Goal: Task Accomplishment & Management: Manage account settings

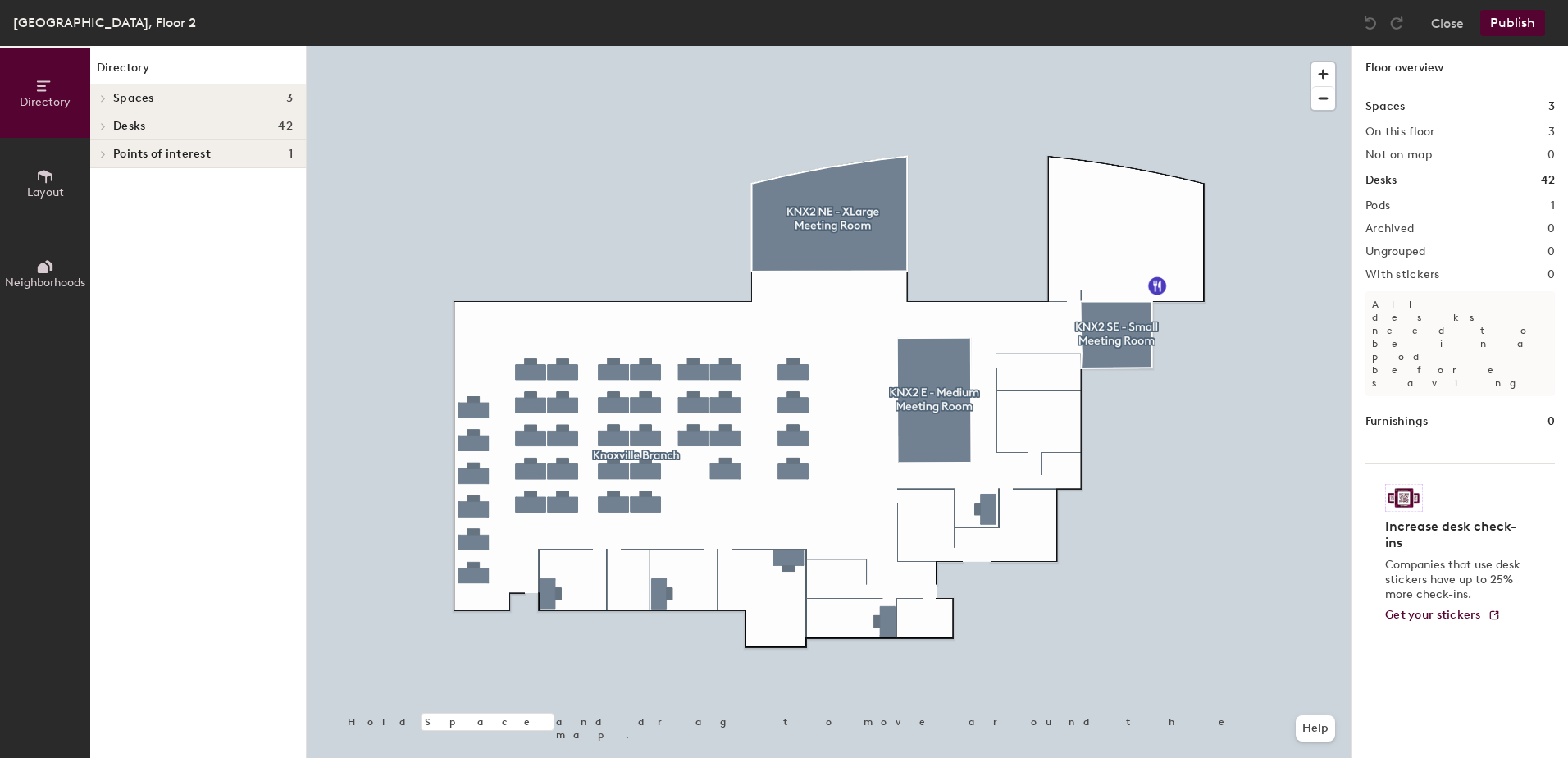
click at [736, 46] on div at bounding box center [829, 46] width 1045 height 0
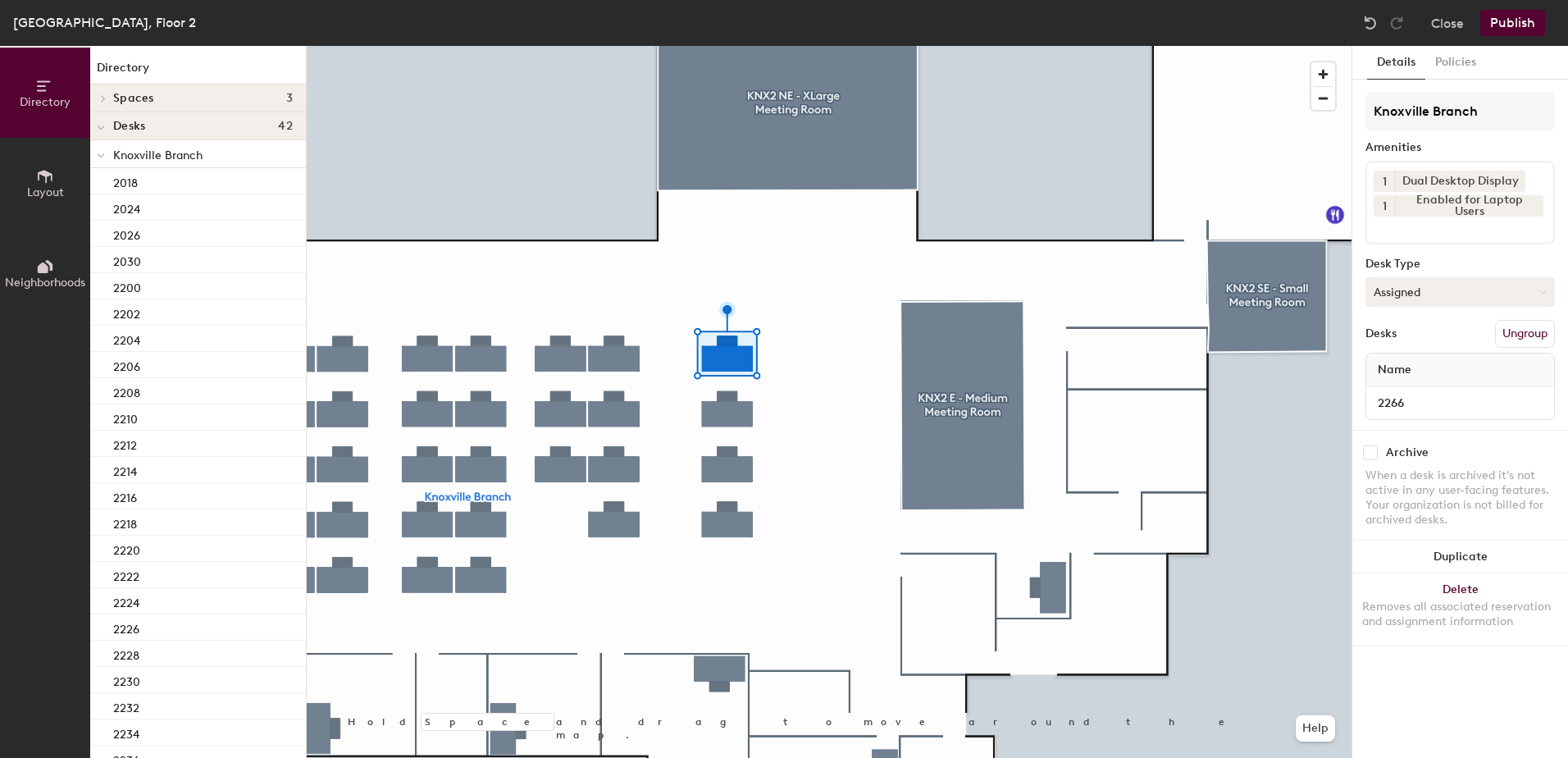
click at [1383, 287] on button "Assigned" at bounding box center [1460, 292] width 189 height 30
click at [1436, 28] on button "Close" at bounding box center [1447, 23] width 33 height 26
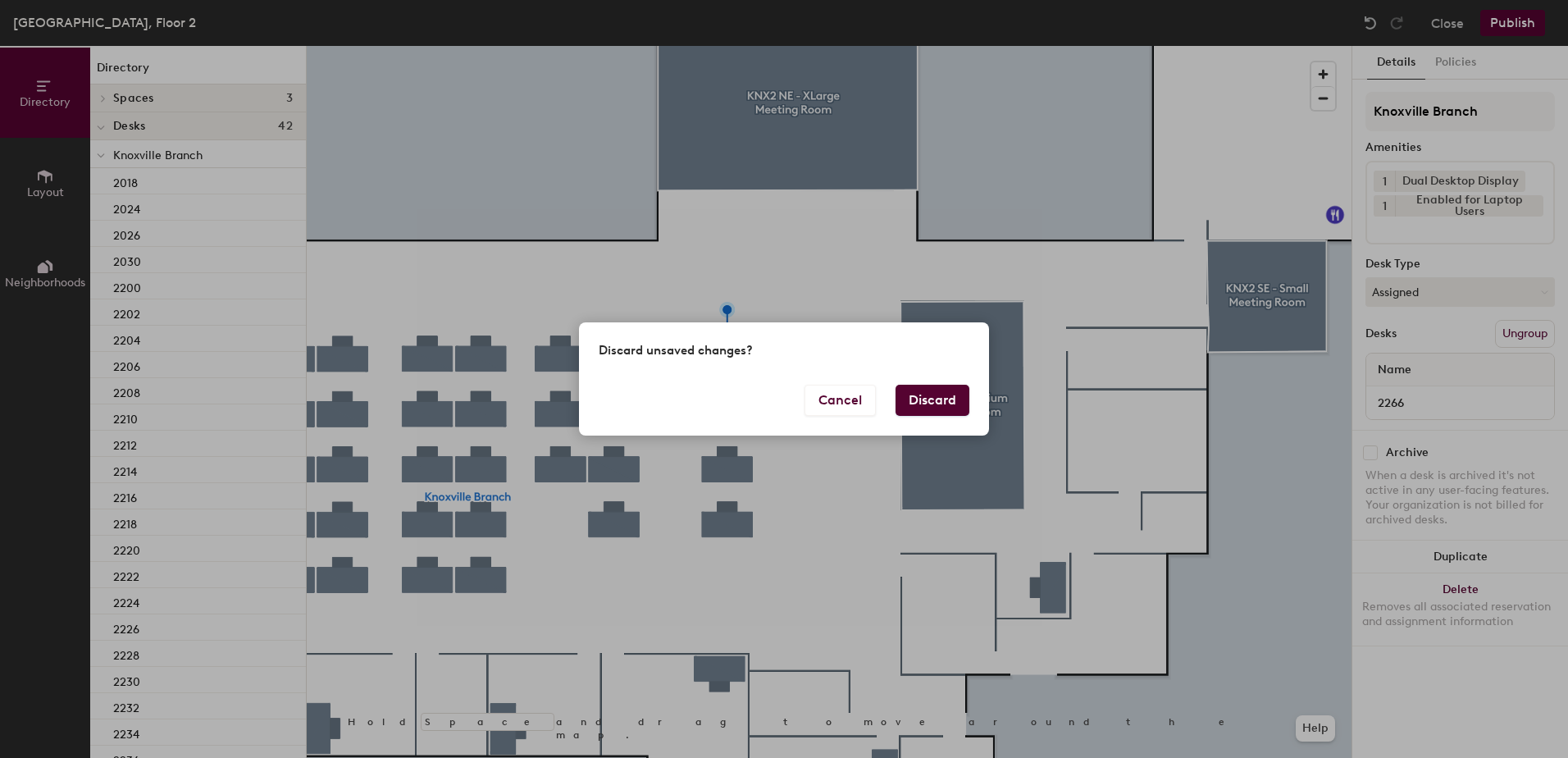
click at [933, 398] on button "Discard" at bounding box center [932, 401] width 74 height 31
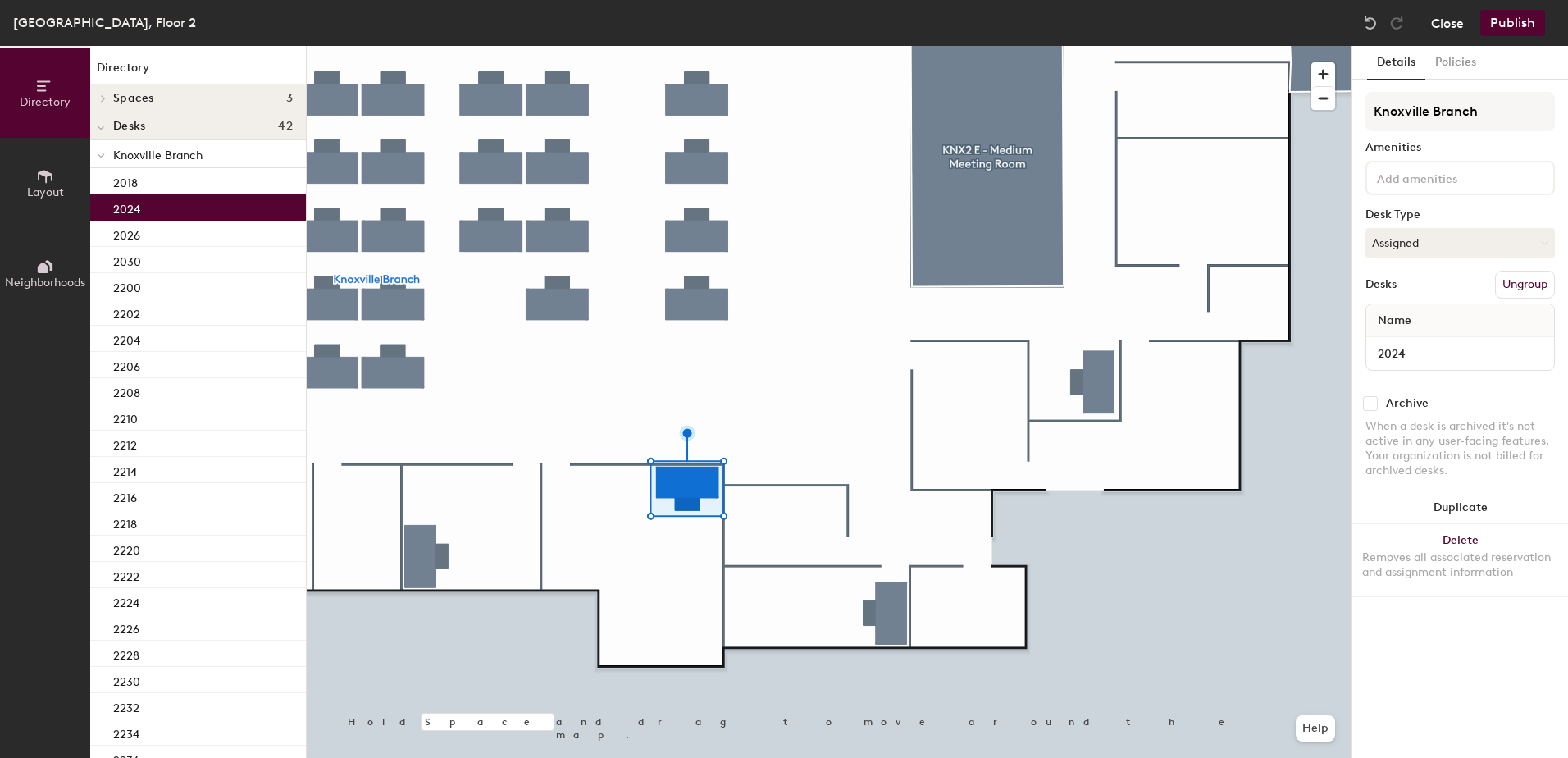
click at [1441, 20] on button "Close" at bounding box center [1447, 23] width 33 height 26
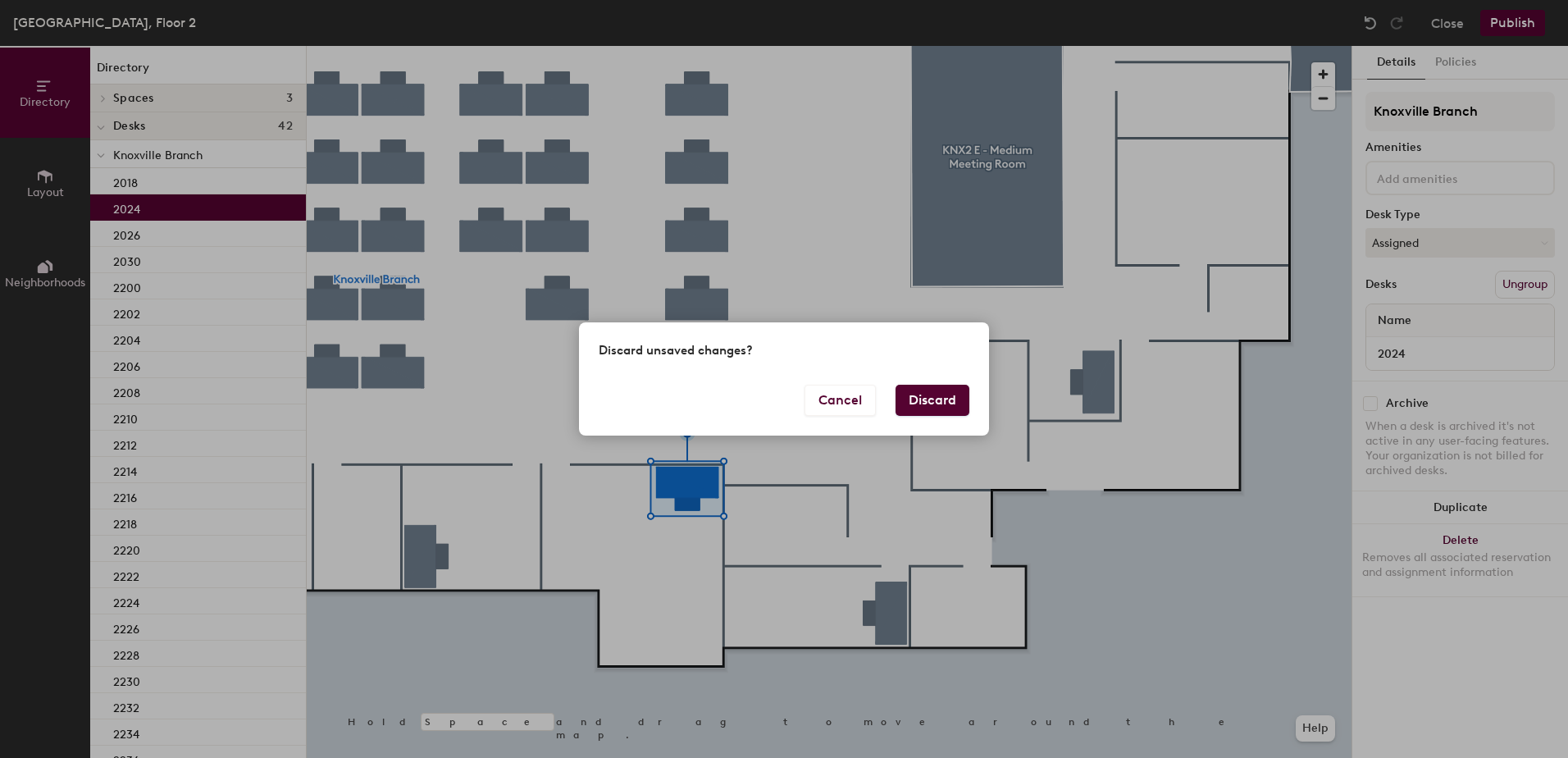
click at [917, 404] on button "Discard" at bounding box center [932, 401] width 74 height 31
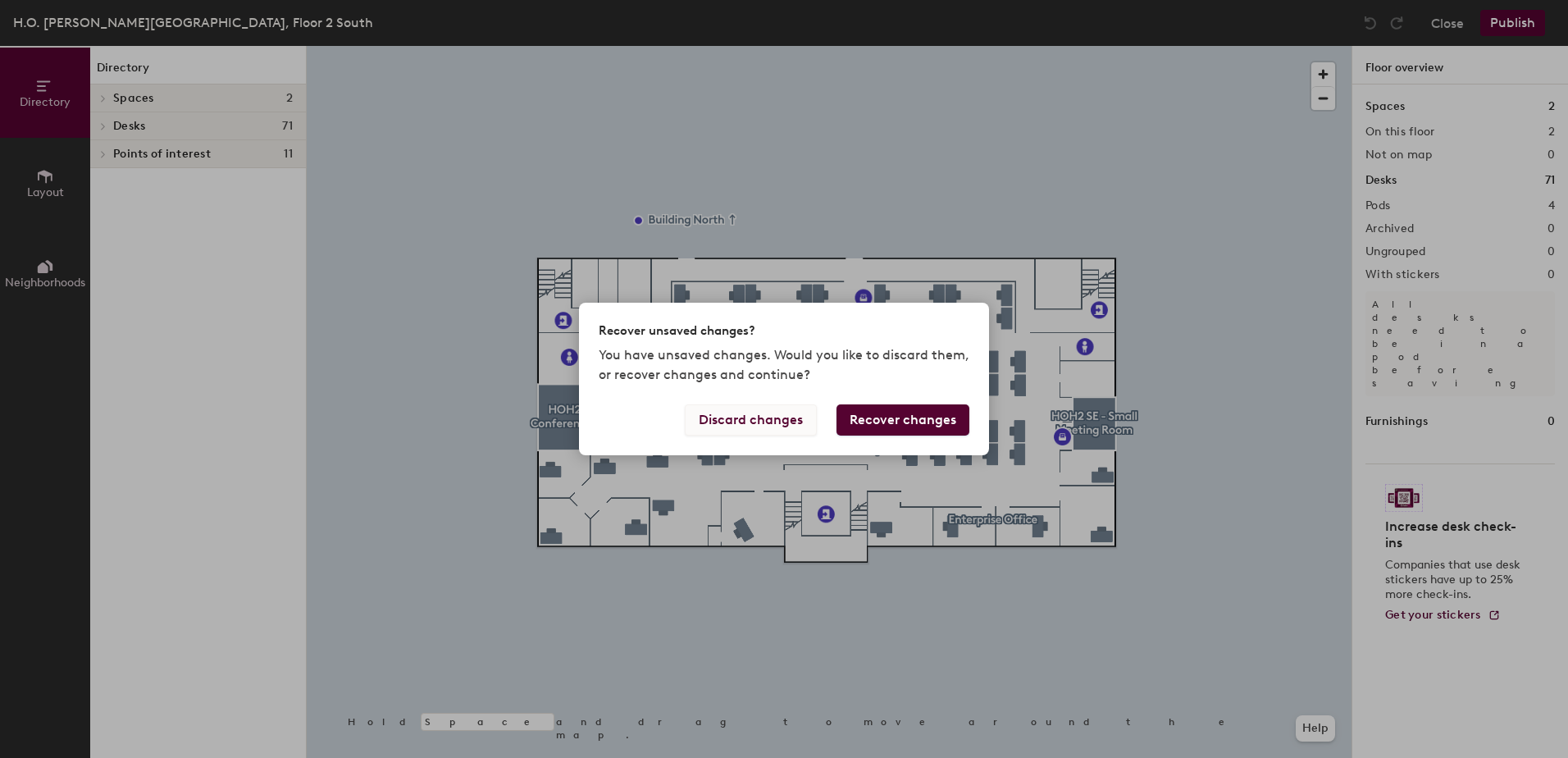
click at [791, 422] on button "Discard changes" at bounding box center [751, 420] width 132 height 31
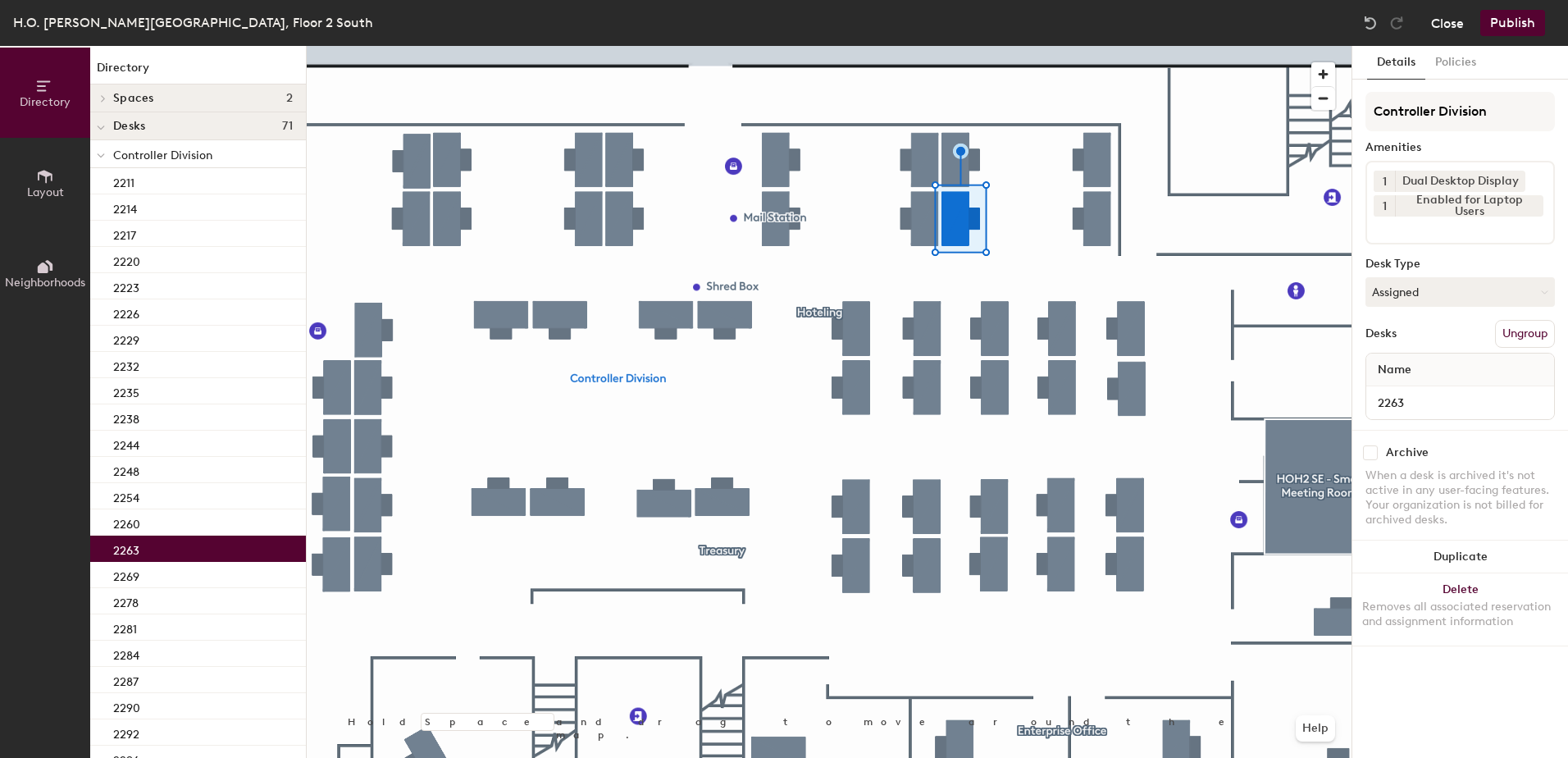
click at [1441, 23] on button "Close" at bounding box center [1447, 23] width 33 height 26
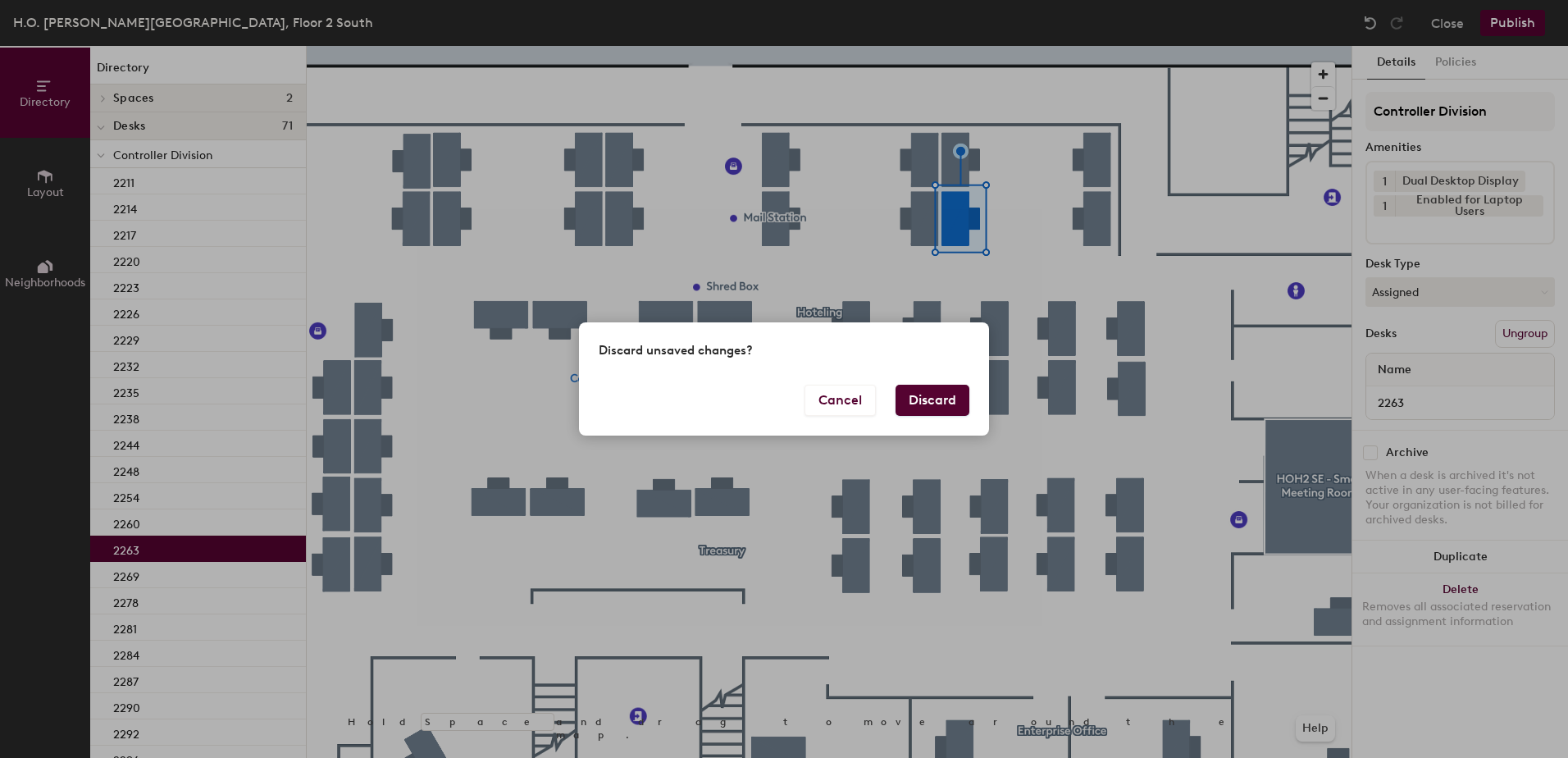
drag, startPoint x: 928, startPoint y: 401, endPoint x: 915, endPoint y: 405, distance: 13.6
click at [927, 400] on button "Discard" at bounding box center [932, 401] width 74 height 31
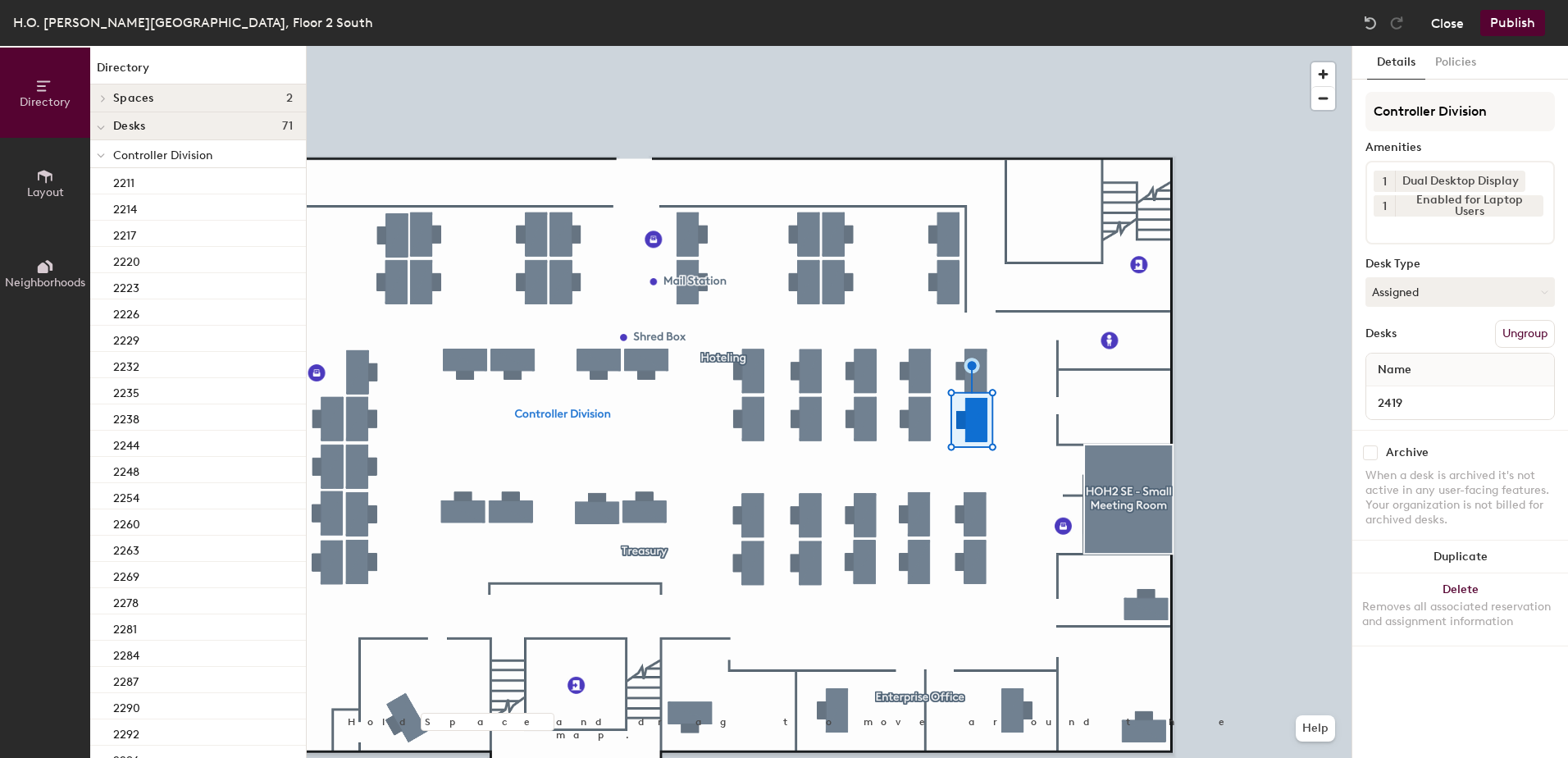
click at [1454, 28] on button "Close" at bounding box center [1447, 23] width 33 height 26
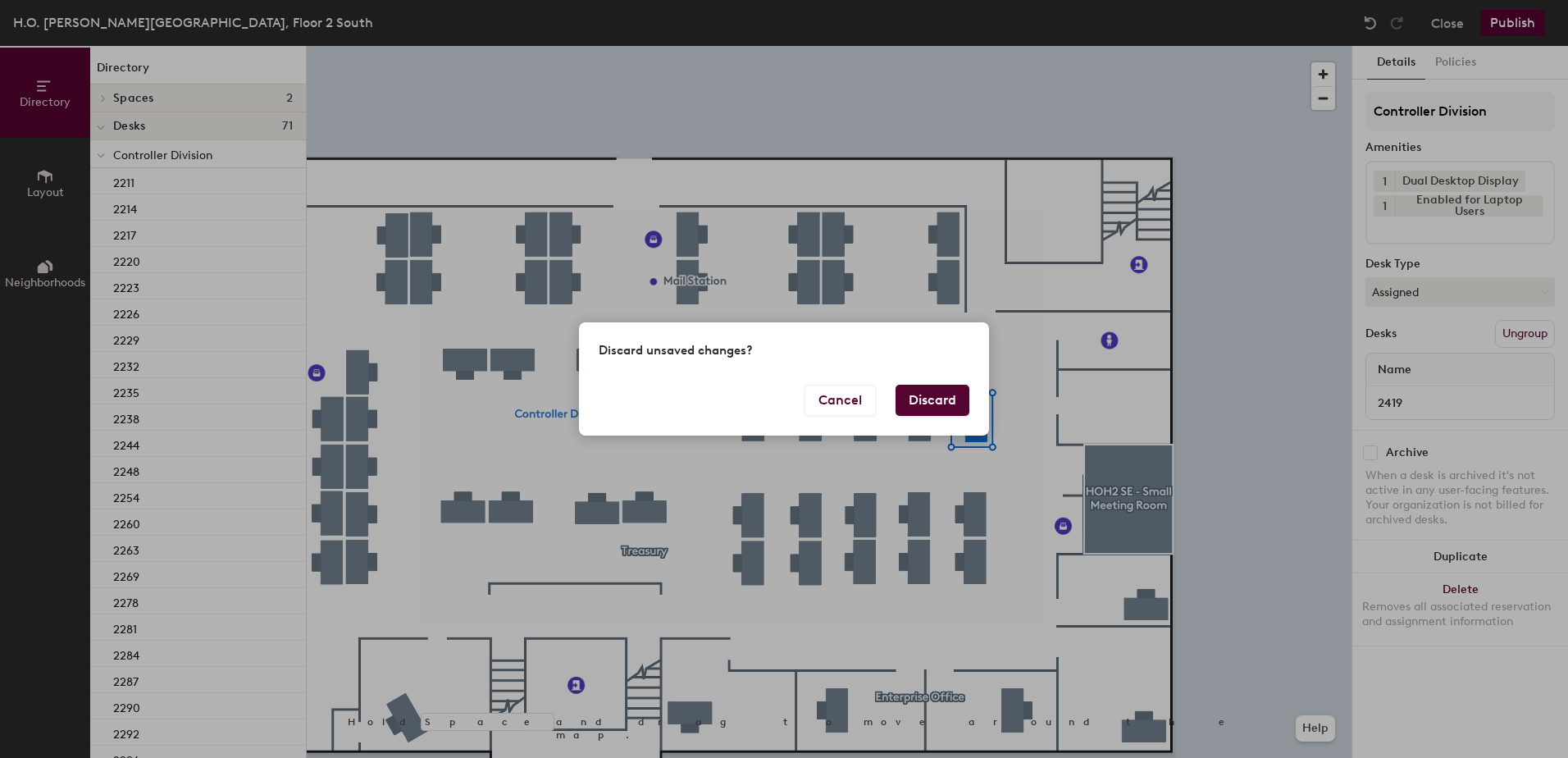
click at [939, 390] on button "Discard" at bounding box center [932, 401] width 74 height 31
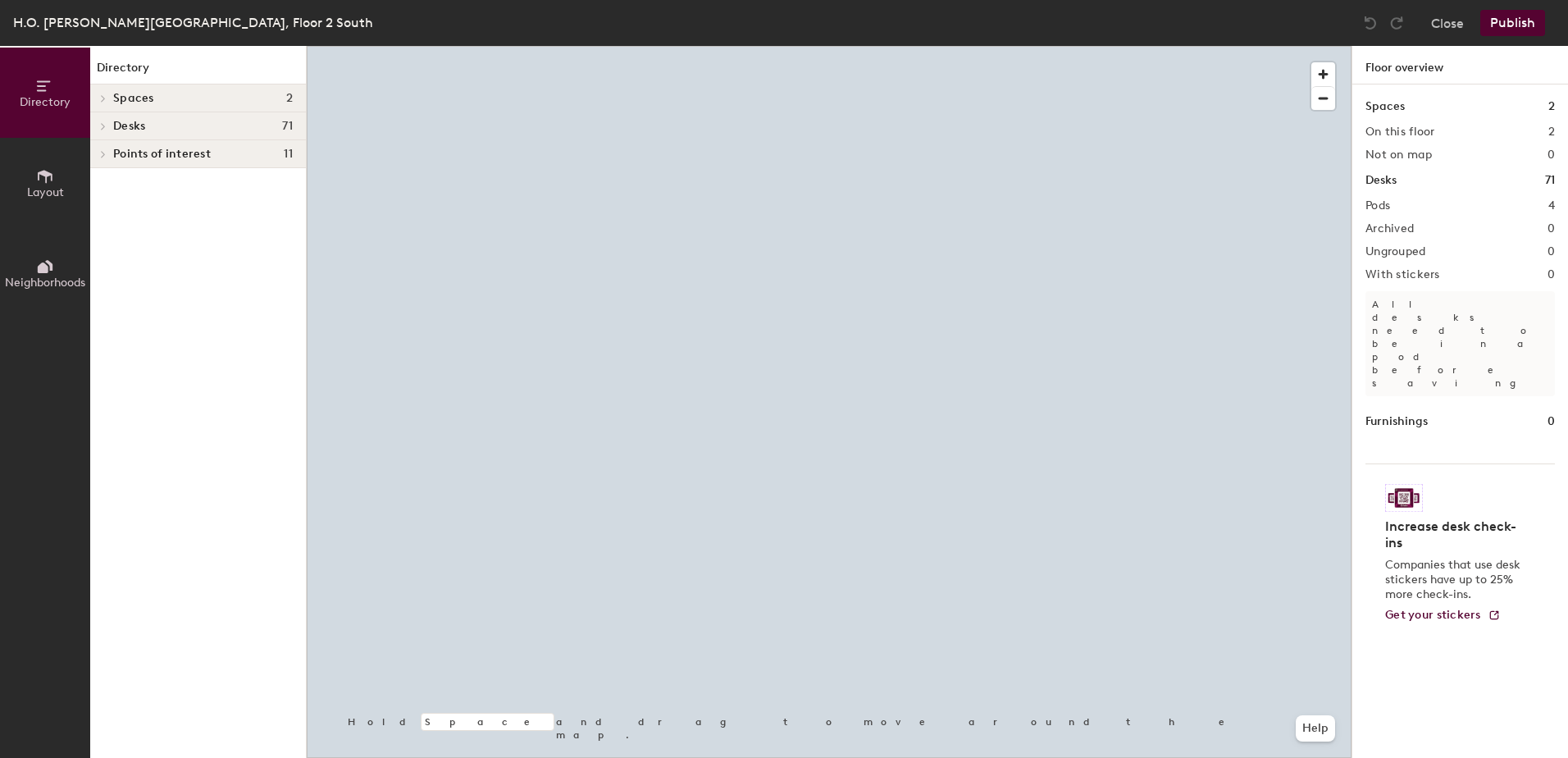
click at [953, 46] on div at bounding box center [829, 46] width 1045 height 0
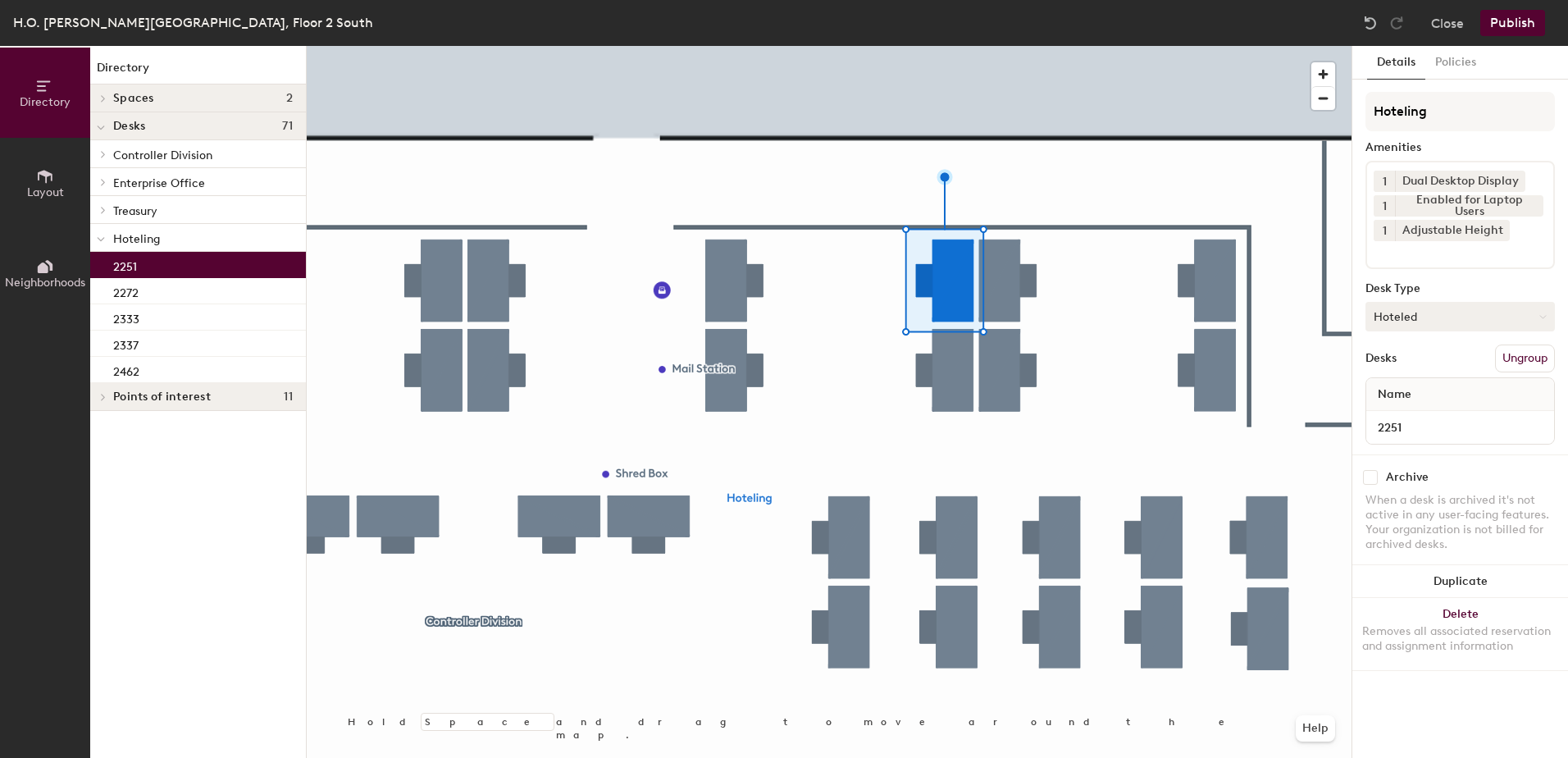
click at [1450, 316] on button "Hoteled" at bounding box center [1460, 317] width 189 height 30
click at [1432, 358] on div "Assigned" at bounding box center [1448, 367] width 164 height 25
click at [1511, 362] on button "Ungroup" at bounding box center [1525, 358] width 60 height 28
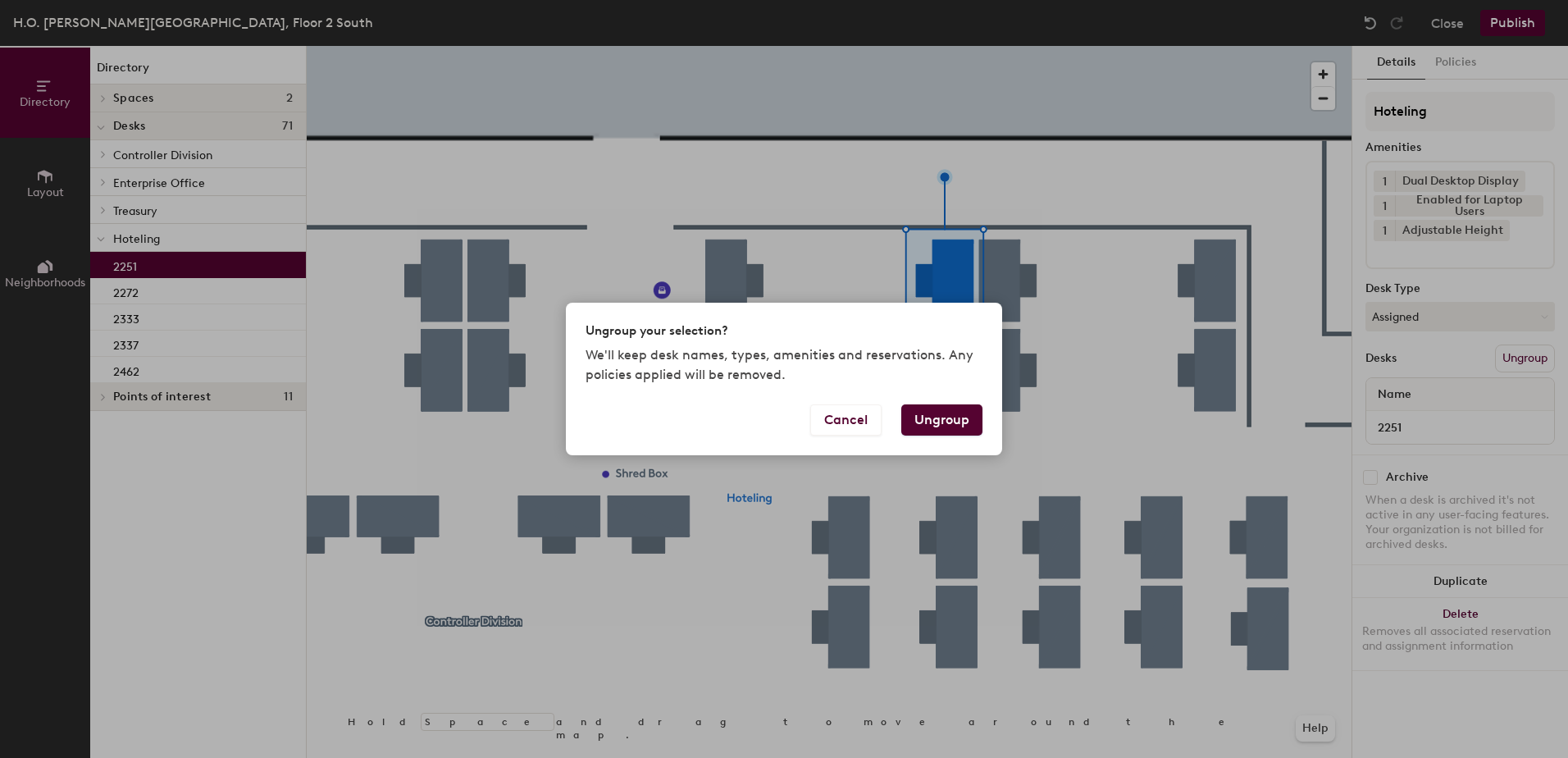
click at [933, 422] on button "Ungroup" at bounding box center [942, 420] width 81 height 31
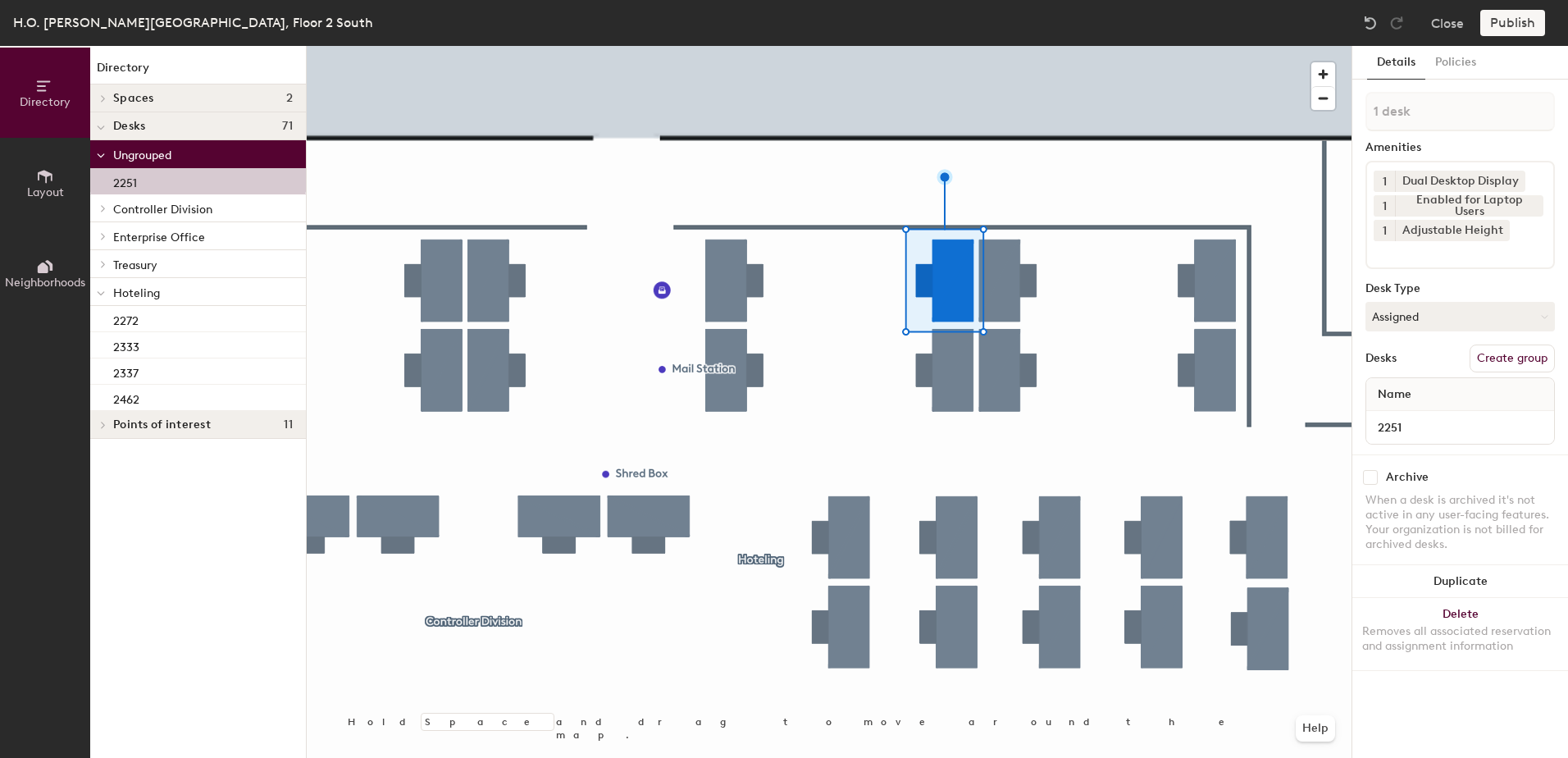
click at [105, 295] on div at bounding box center [101, 291] width 22 height 27
click at [1452, 28] on button "Close" at bounding box center [1447, 23] width 33 height 26
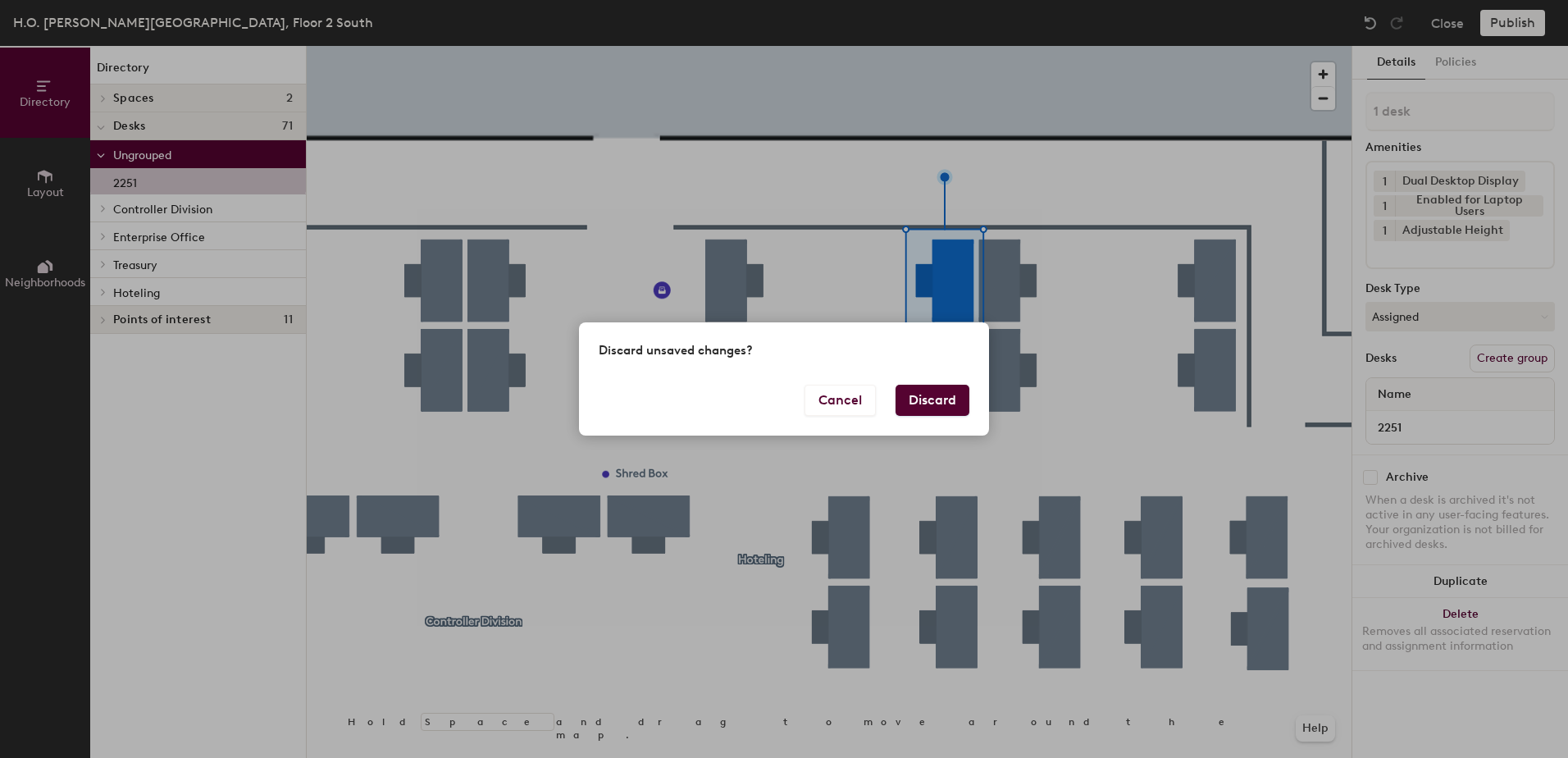
click at [901, 400] on button "Discard" at bounding box center [932, 401] width 74 height 31
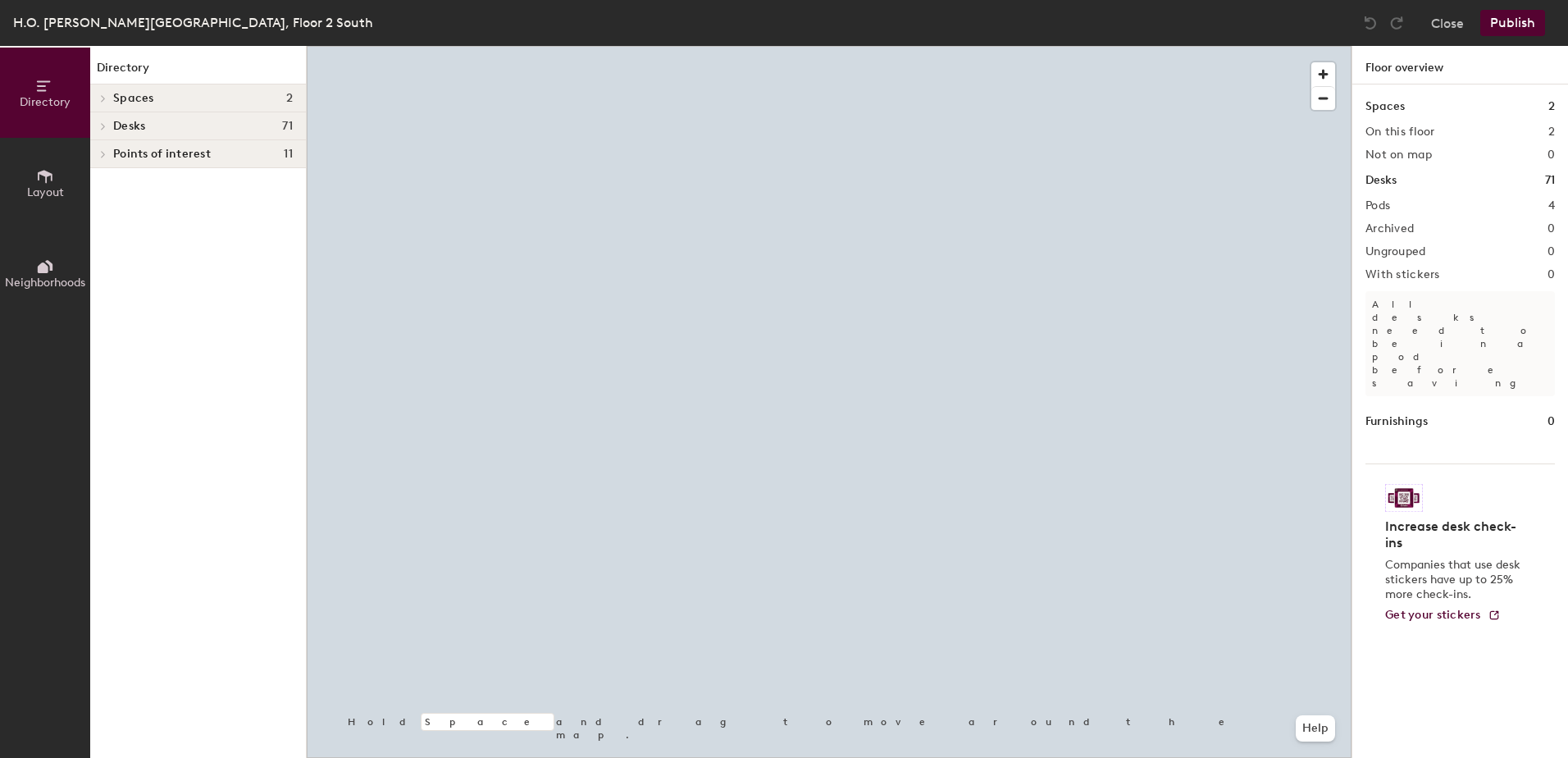
click at [937, 46] on div at bounding box center [829, 46] width 1045 height 0
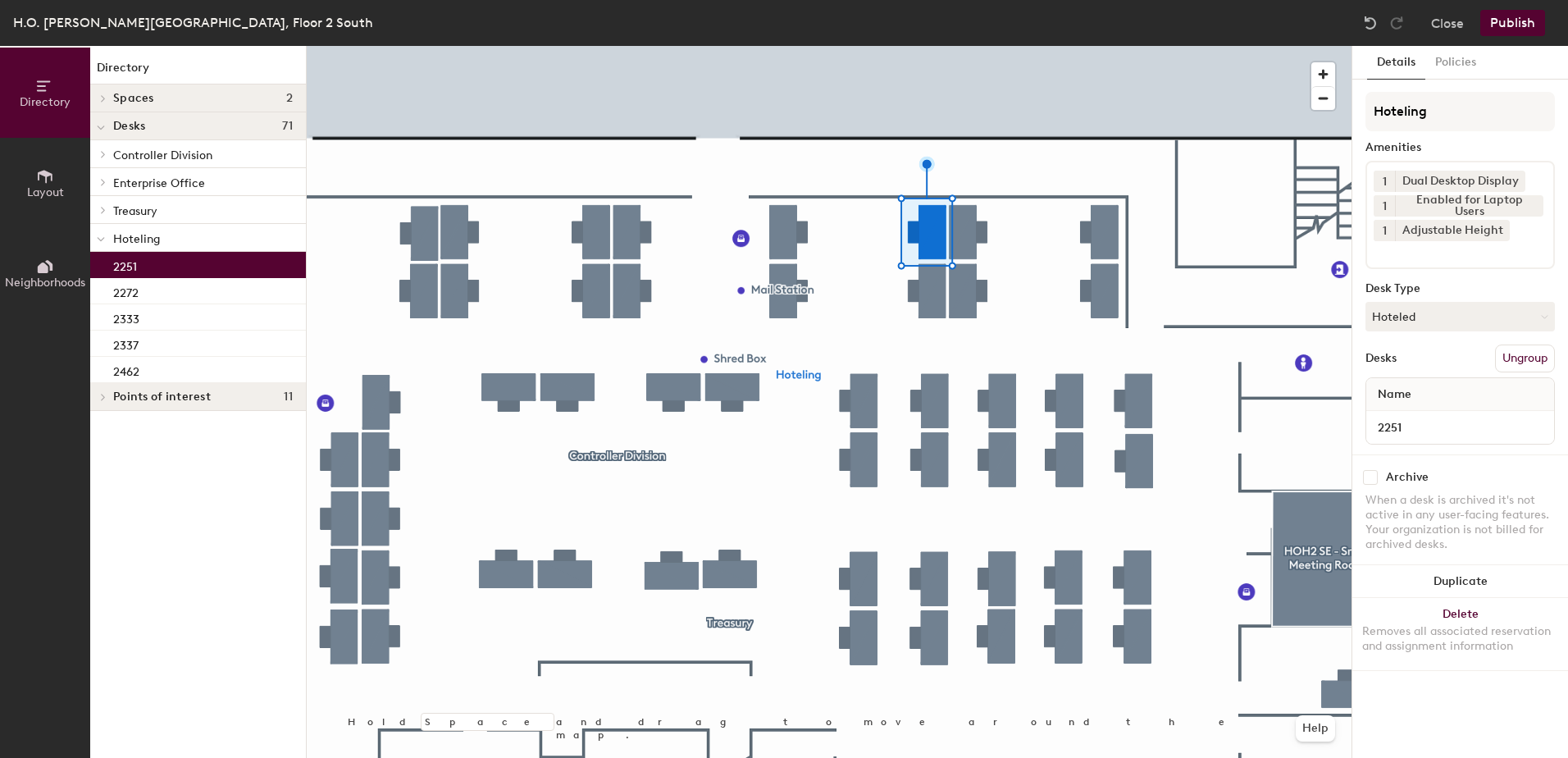
drag, startPoint x: 1401, startPoint y: 324, endPoint x: 1414, endPoint y: 344, distance: 23.9
click at [1402, 324] on button "Hoteled" at bounding box center [1460, 317] width 189 height 30
click at [1410, 364] on div "Assigned" at bounding box center [1448, 367] width 164 height 25
click at [1507, 366] on button "Ungroup" at bounding box center [1525, 358] width 60 height 28
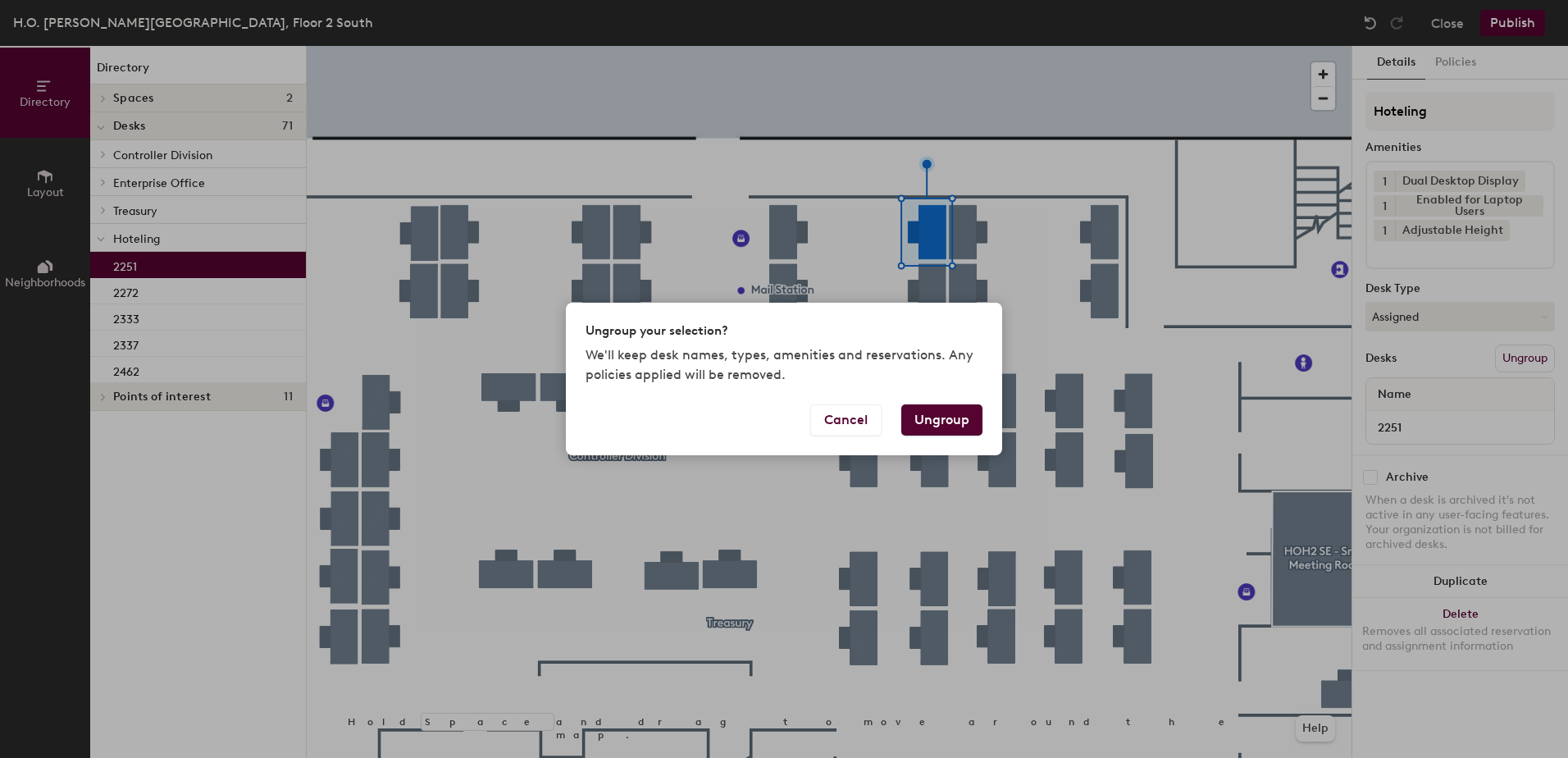
click at [942, 425] on button "Ungroup" at bounding box center [942, 420] width 81 height 31
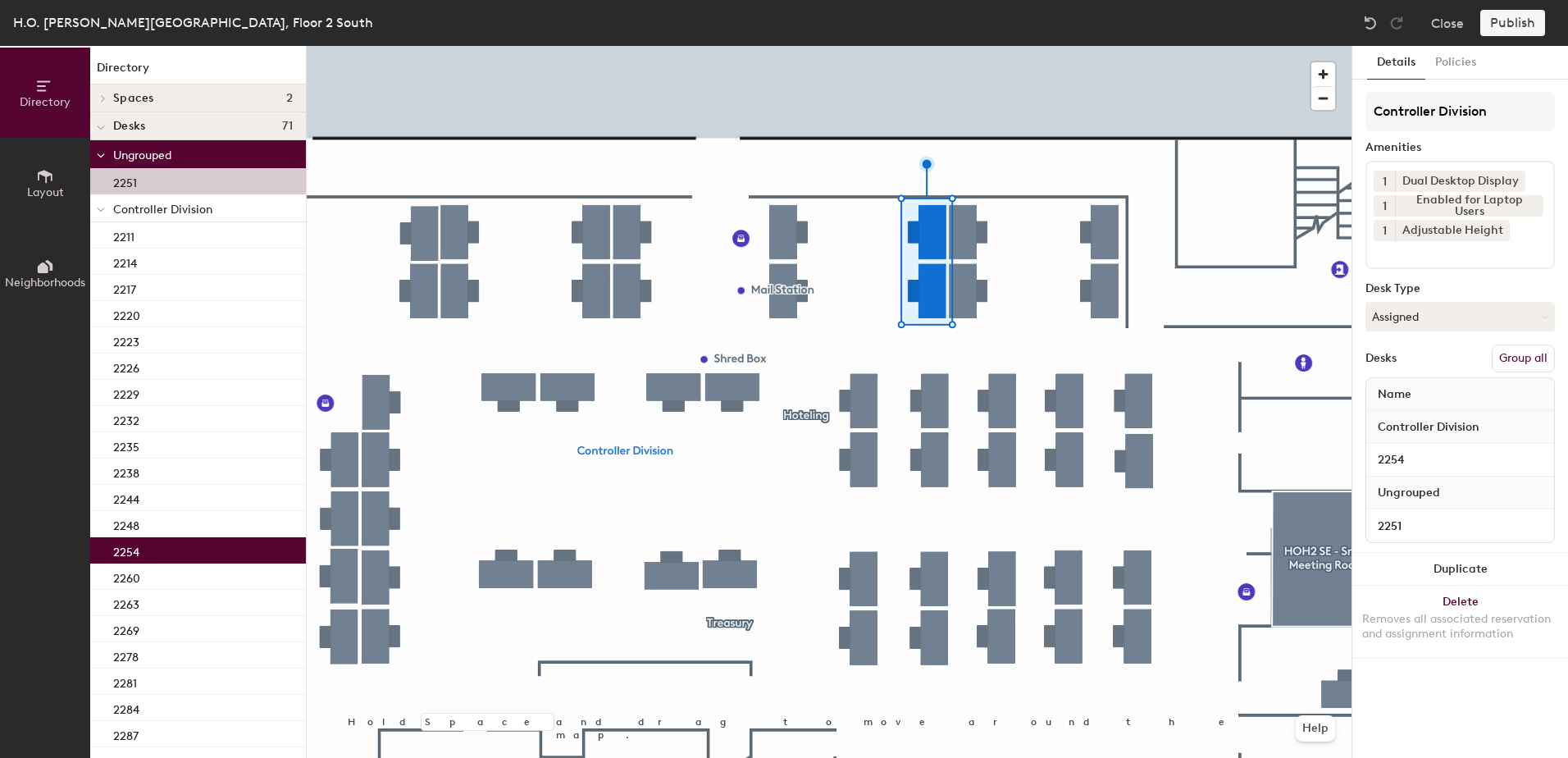
click at [1515, 364] on button "Group all" at bounding box center [1523, 358] width 63 height 28
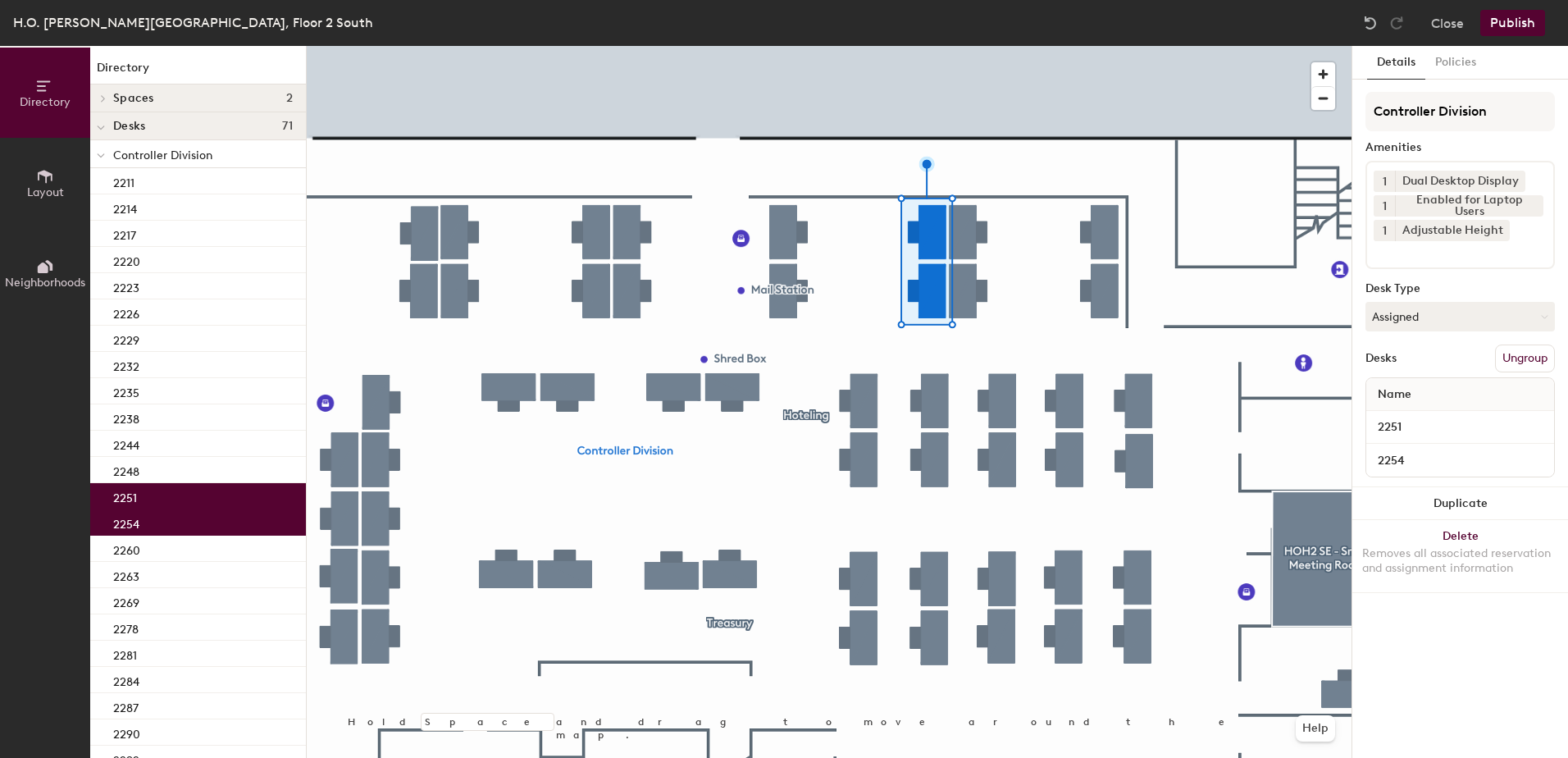
click at [1511, 25] on button "Publish" at bounding box center [1513, 23] width 65 height 26
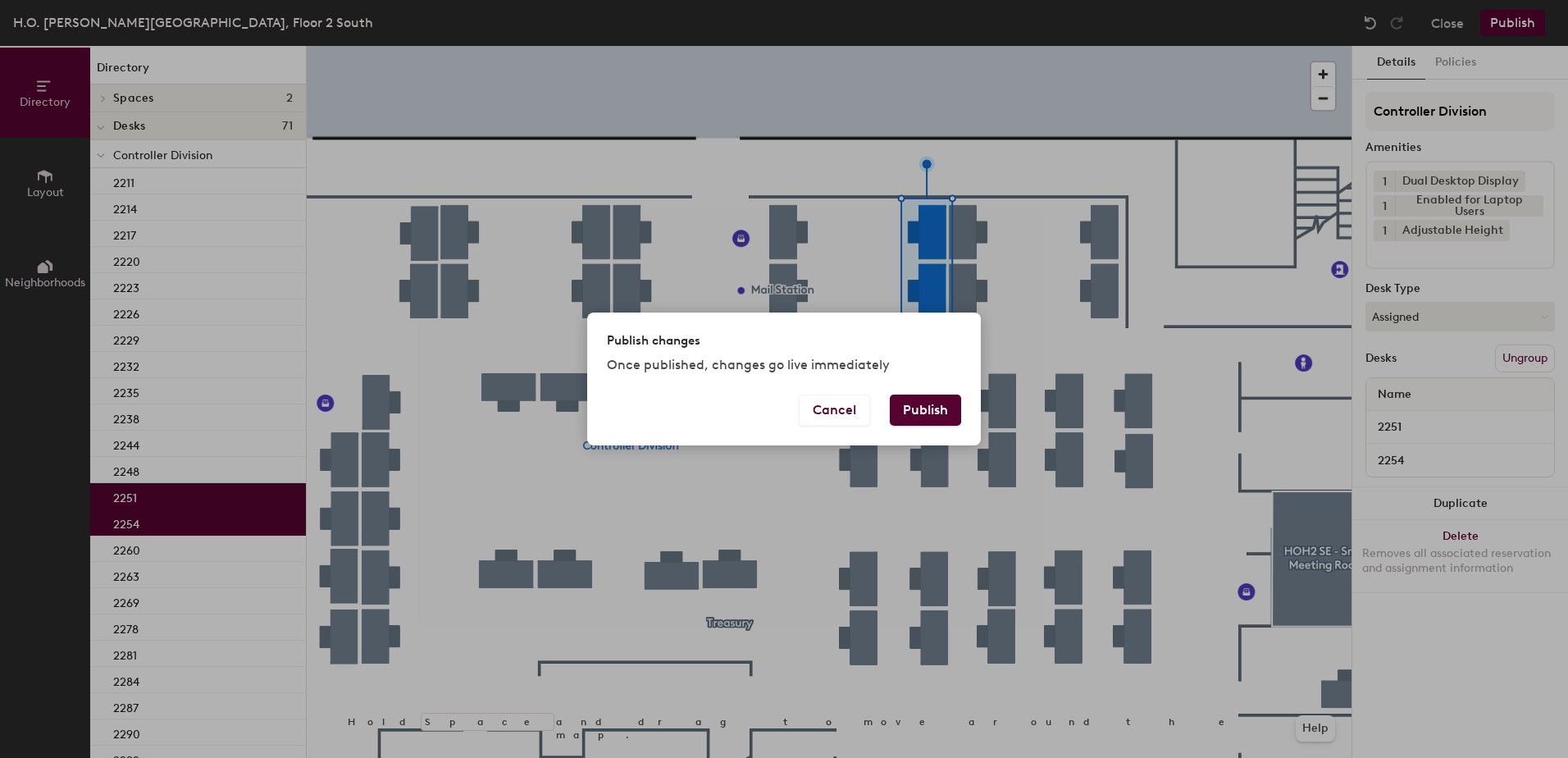
click at [916, 395] on button "Publish" at bounding box center [925, 410] width 71 height 31
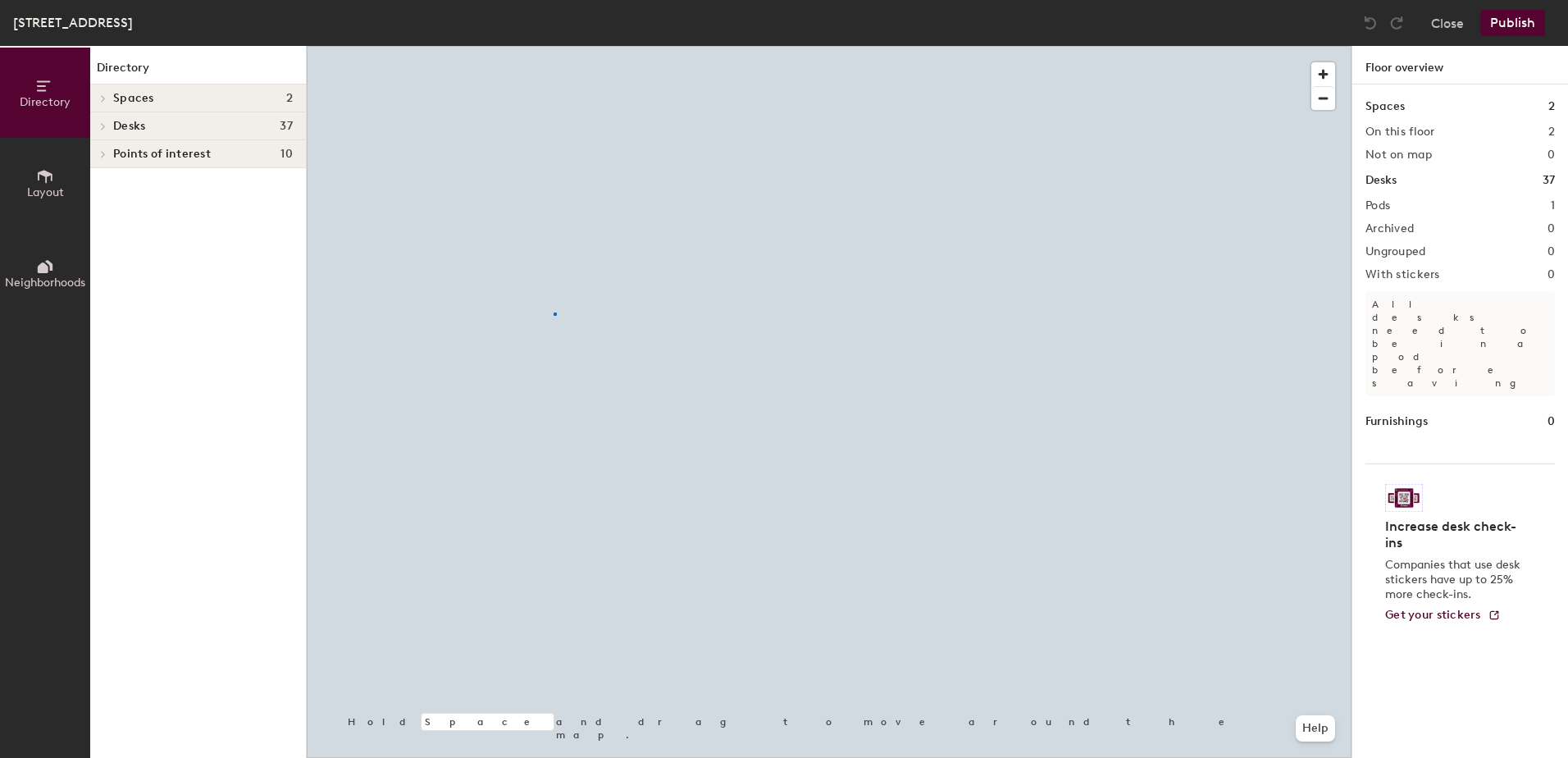
click at [553, 46] on div at bounding box center [829, 46] width 1045 height 0
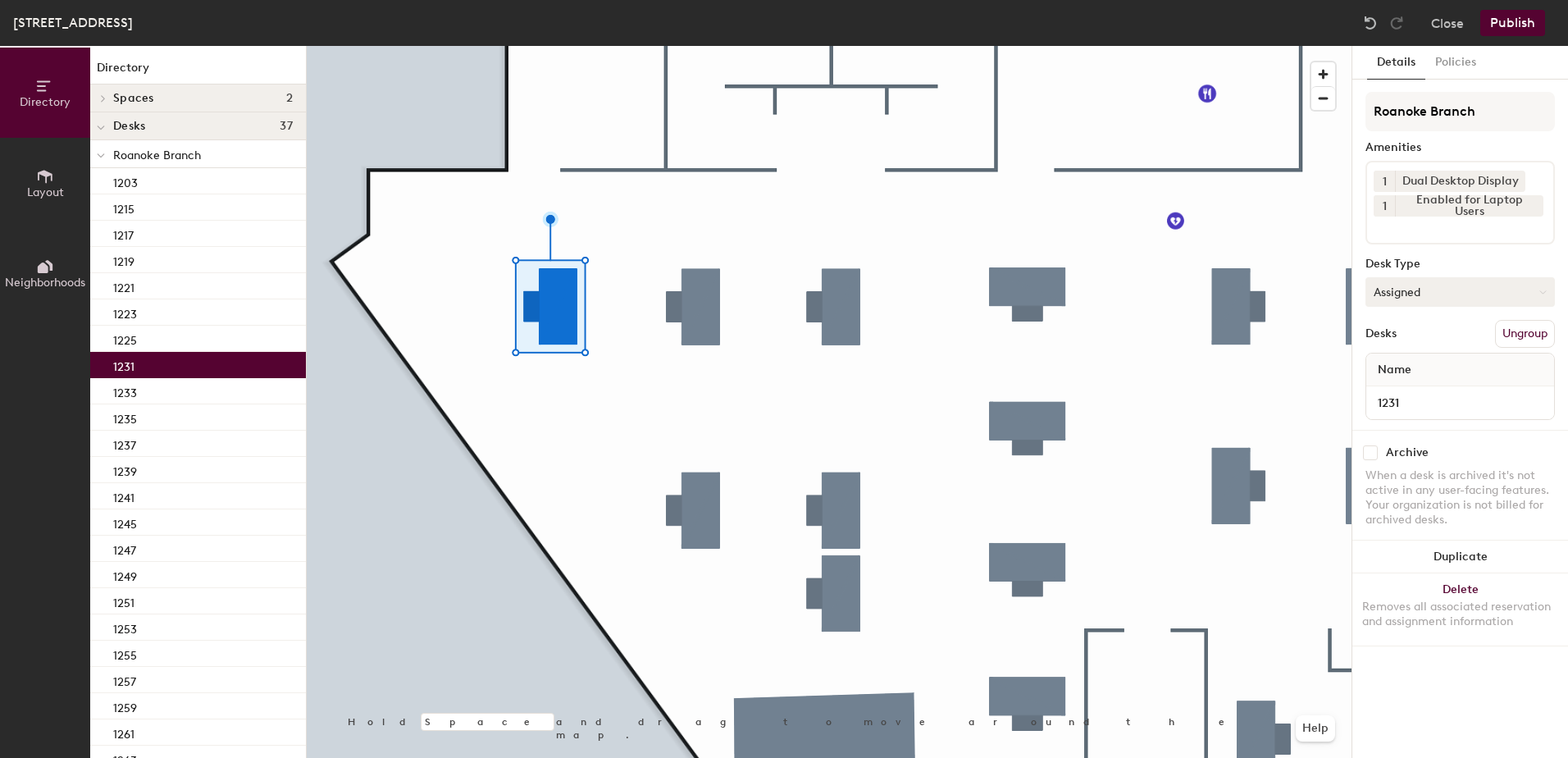
click at [1389, 287] on button "Assigned" at bounding box center [1460, 292] width 189 height 30
click at [1405, 390] on div "Hoteled" at bounding box center [1448, 392] width 164 height 25
drag, startPoint x: 1515, startPoint y: 14, endPoint x: 1520, endPoint y: 27, distance: 13.9
click at [1518, 22] on button "Publish" at bounding box center [1513, 23] width 65 height 26
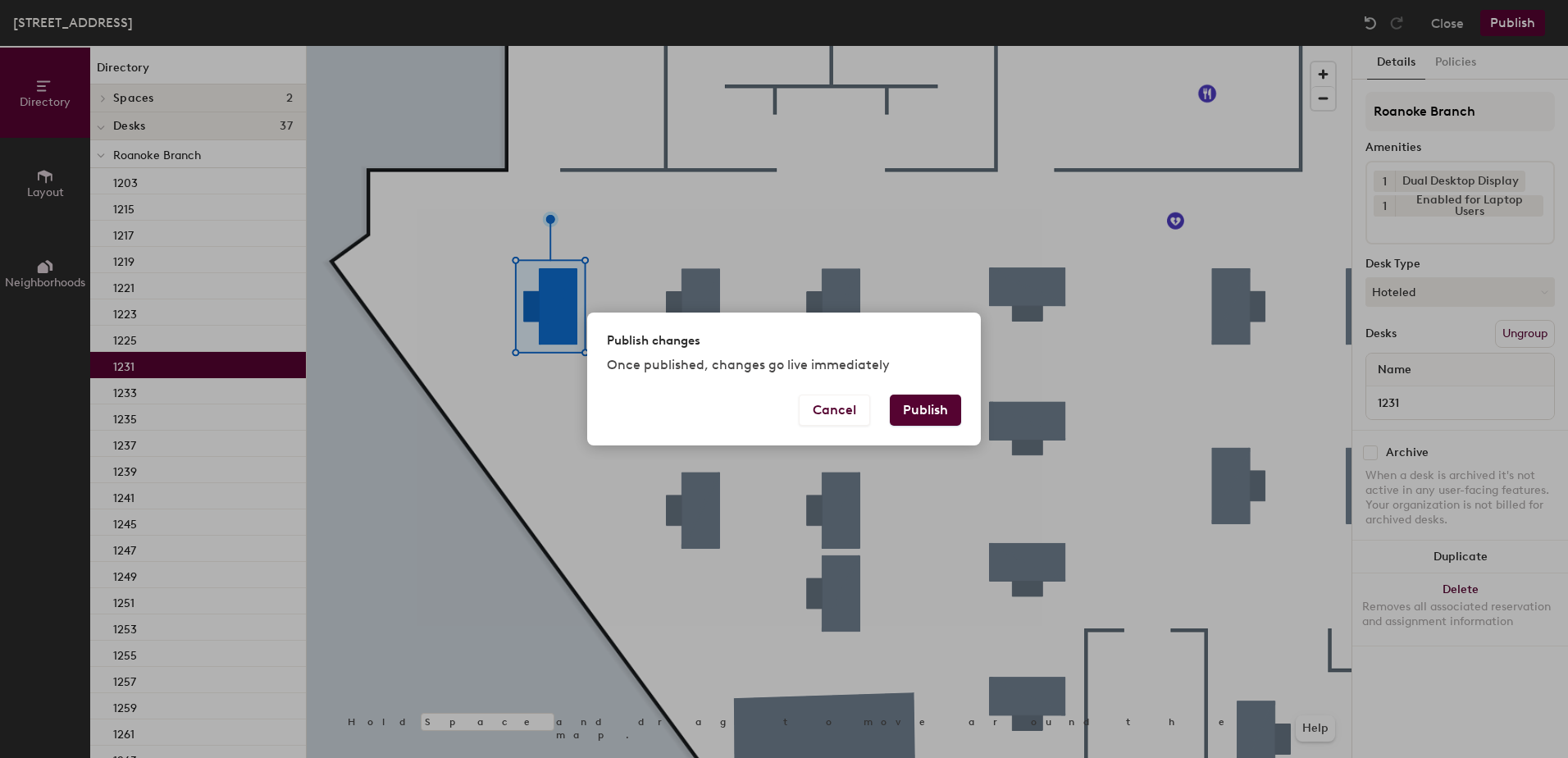
click at [930, 416] on button "Publish" at bounding box center [925, 410] width 71 height 31
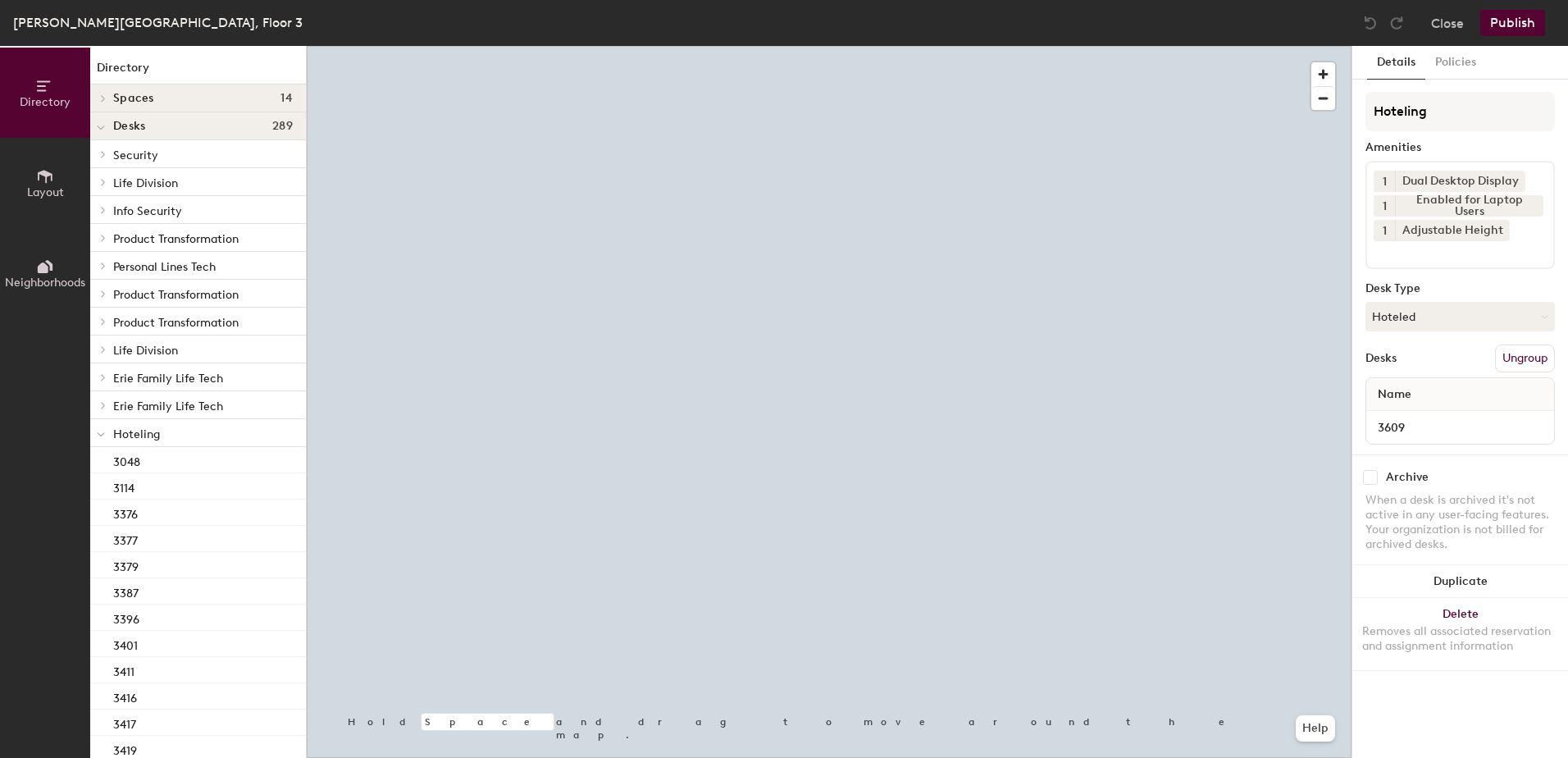
drag, startPoint x: 1456, startPoint y: 308, endPoint x: 1454, endPoint y: 333, distance: 25.1
click at [1456, 312] on button "Hoteled" at bounding box center [1460, 317] width 189 height 30
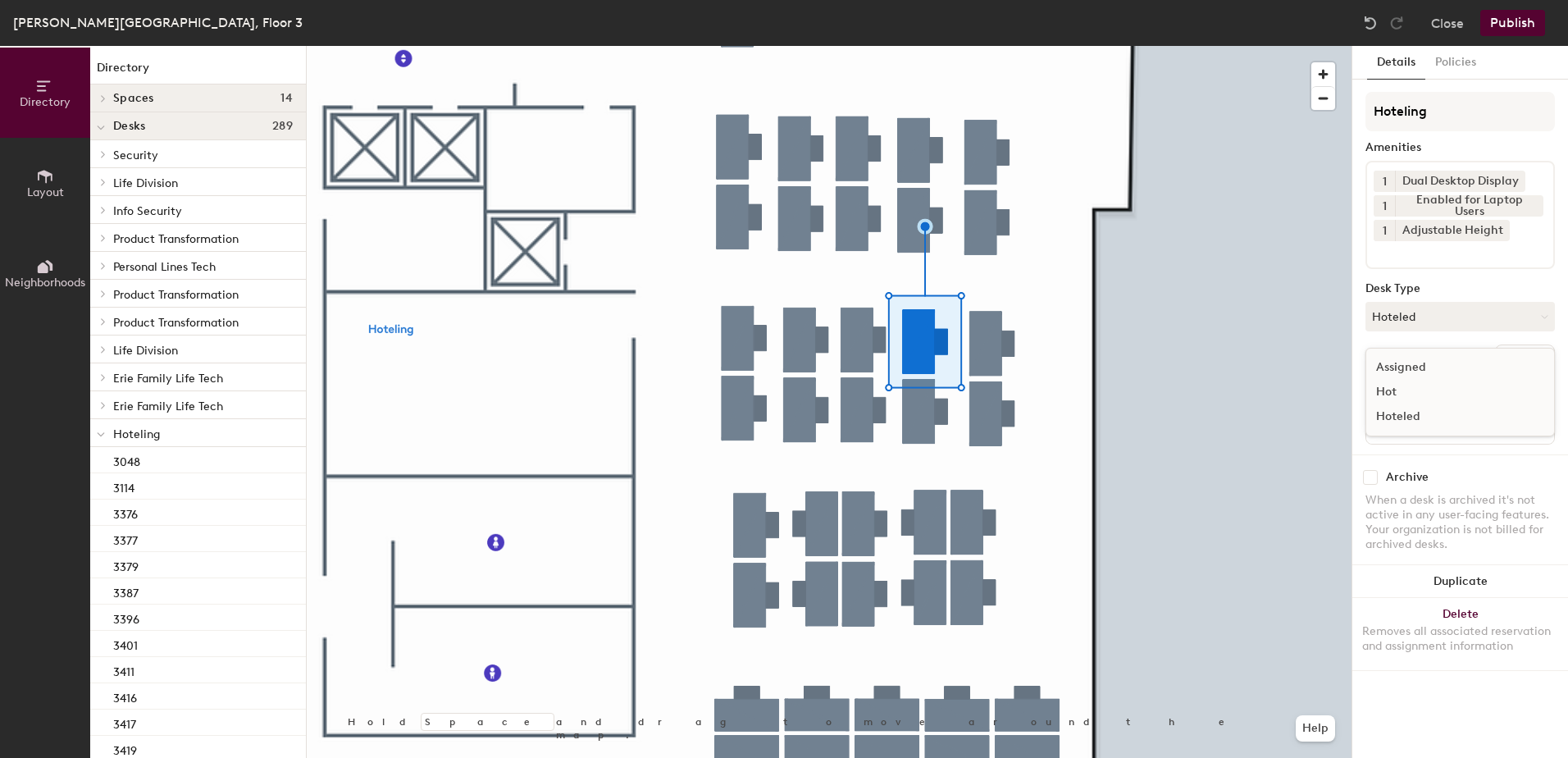
click at [1441, 366] on div "Assigned" at bounding box center [1448, 367] width 164 height 25
click at [1519, 355] on button "Ungroup" at bounding box center [1525, 358] width 60 height 28
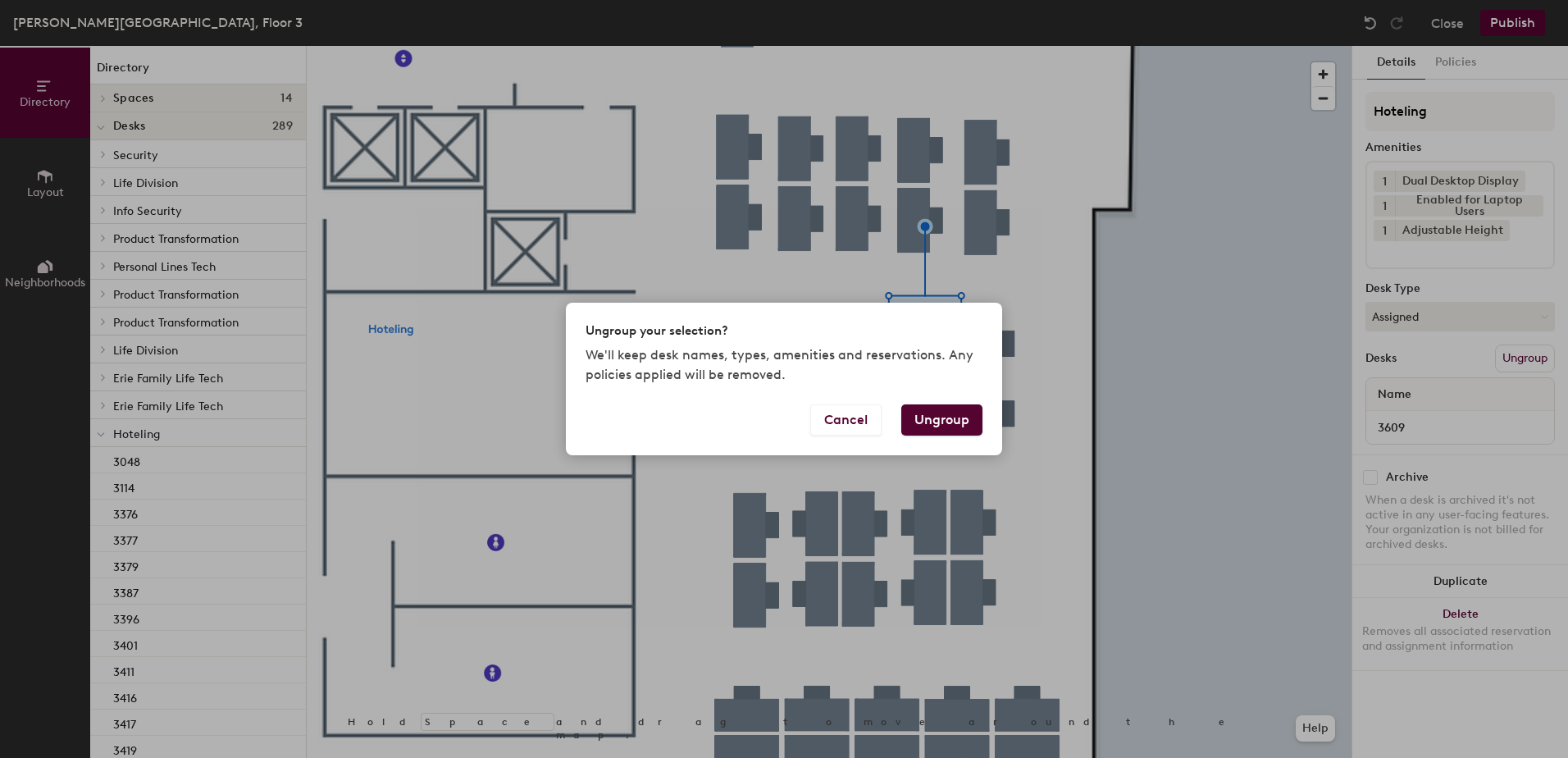
click at [931, 423] on button "Ungroup" at bounding box center [942, 420] width 81 height 31
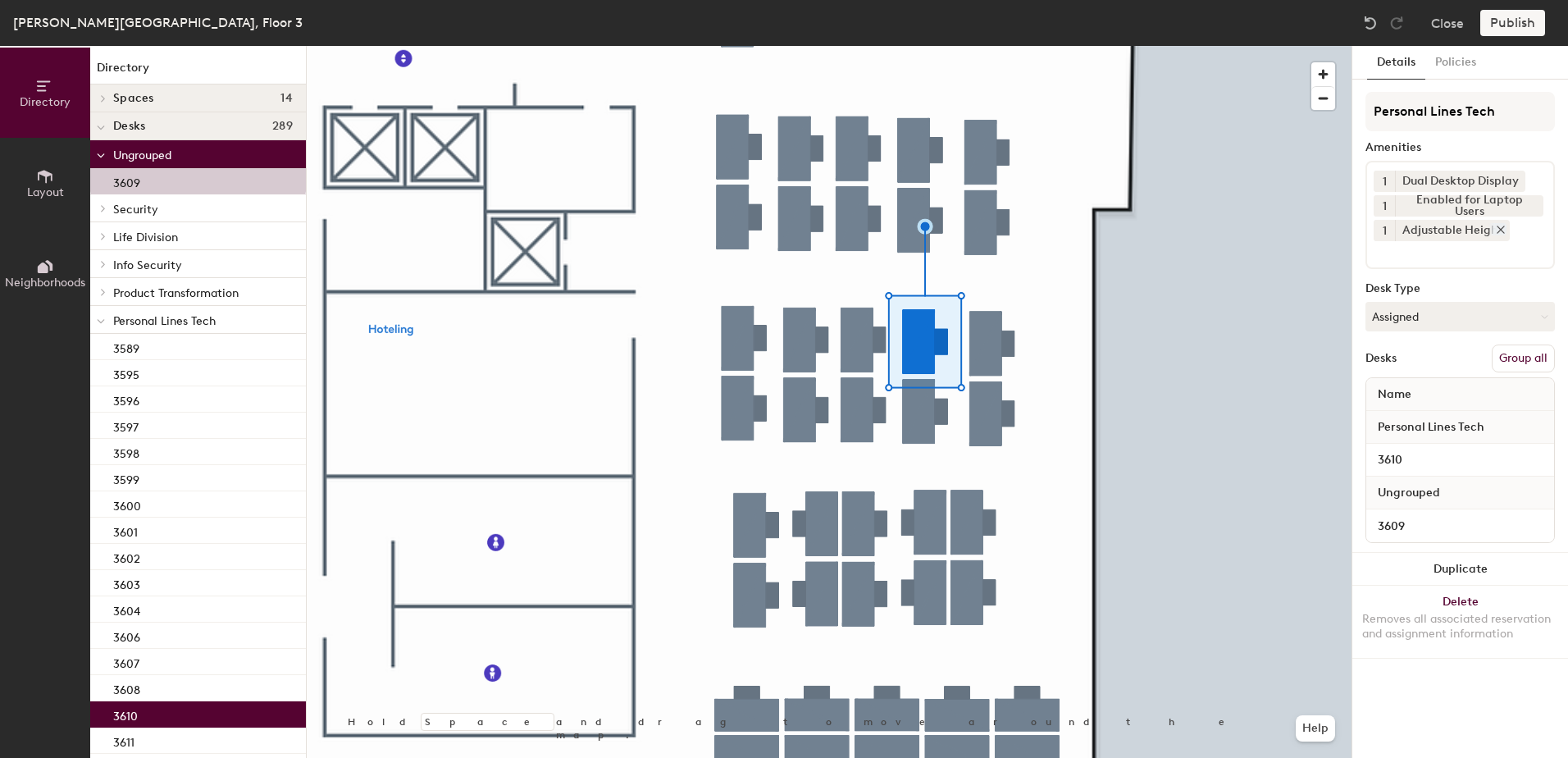
drag, startPoint x: 1515, startPoint y: 354, endPoint x: 1492, endPoint y: 223, distance: 133.0
click at [1517, 349] on button "Group all" at bounding box center [1523, 358] width 63 height 28
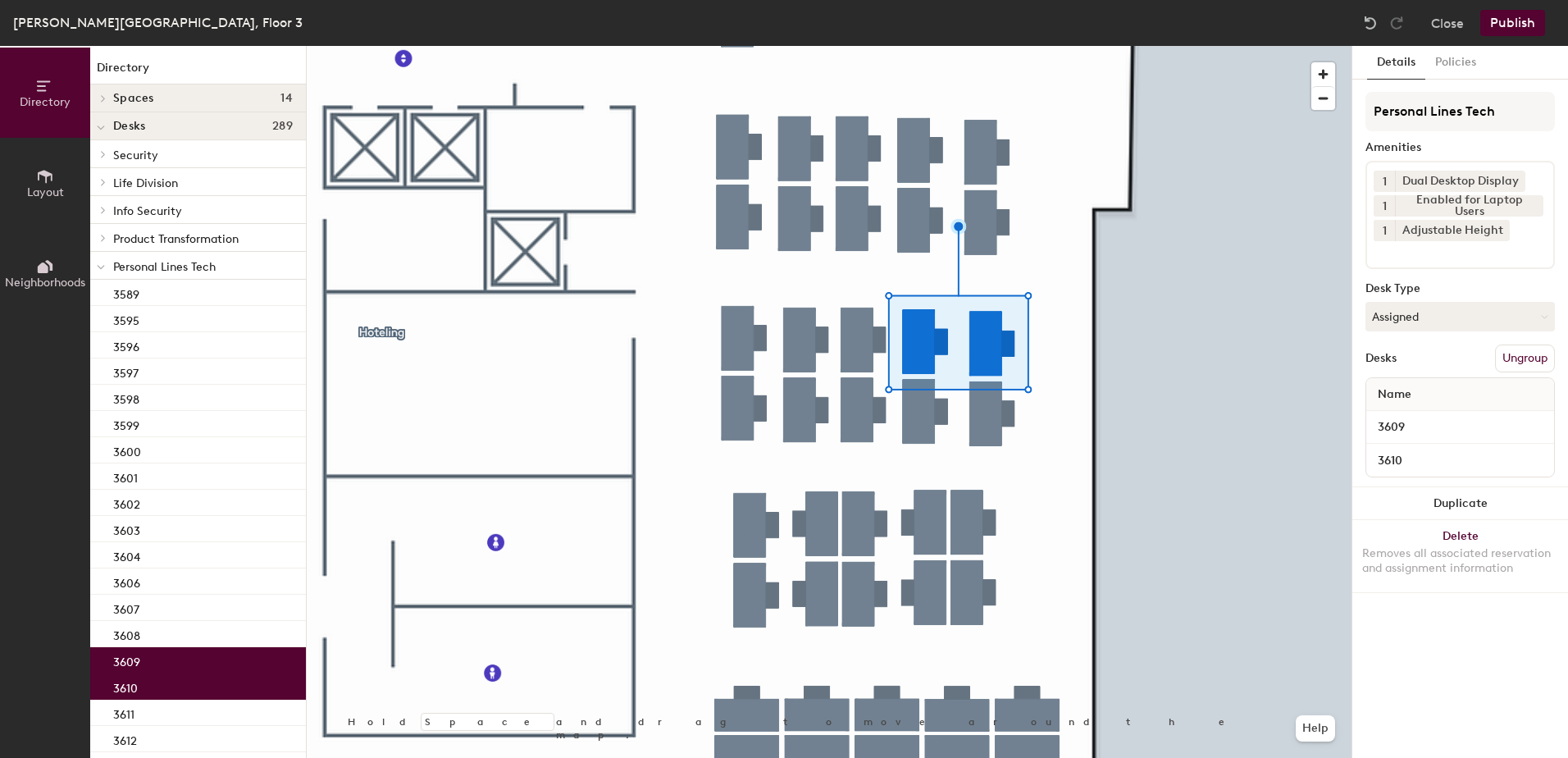
click at [1517, 12] on div "Thomas B. Hagen Building, Floor 3 Close Publish" at bounding box center [784, 23] width 1568 height 46
click at [1508, 36] on div "Thomas B. Hagen Building, Floor 3 Close Publish" at bounding box center [784, 23] width 1568 height 46
drag, startPoint x: 1503, startPoint y: 22, endPoint x: 1495, endPoint y: 41, distance: 20.6
click at [1502, 32] on button "Publish" at bounding box center [1513, 23] width 65 height 26
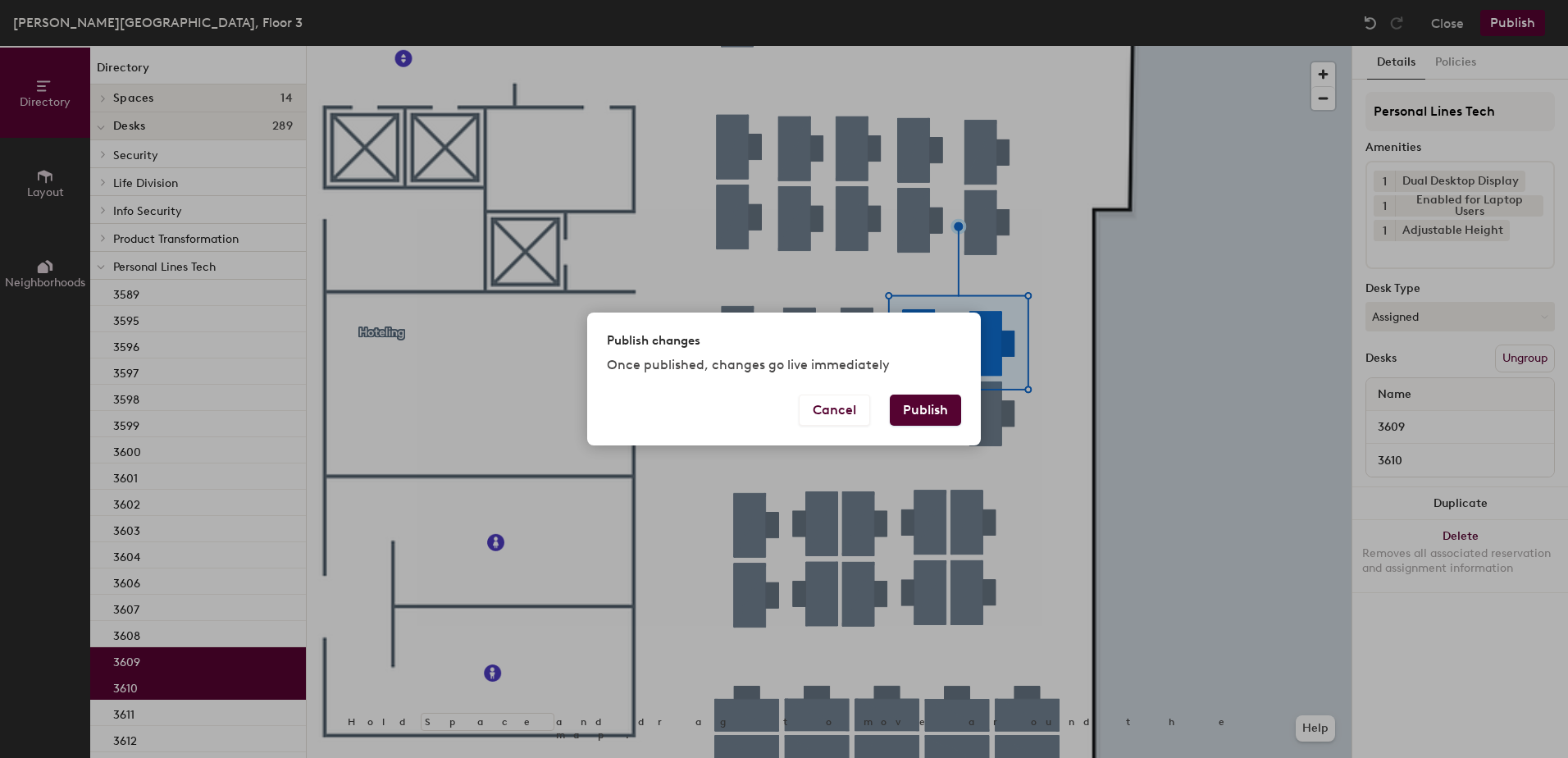
drag, startPoint x: 895, startPoint y: 393, endPoint x: 888, endPoint y: 402, distance: 11.4
click at [894, 392] on div "Publish changes Once published, changes go live immediately Cancel Publish" at bounding box center [784, 379] width 394 height 132
click at [933, 393] on div "Publish changes Once published, changes go live immediately" at bounding box center [784, 353] width 394 height 81
click at [915, 392] on div "Publish changes Once published, changes go live immediately" at bounding box center [784, 353] width 394 height 81
click at [899, 425] on button "Publish" at bounding box center [925, 410] width 71 height 31
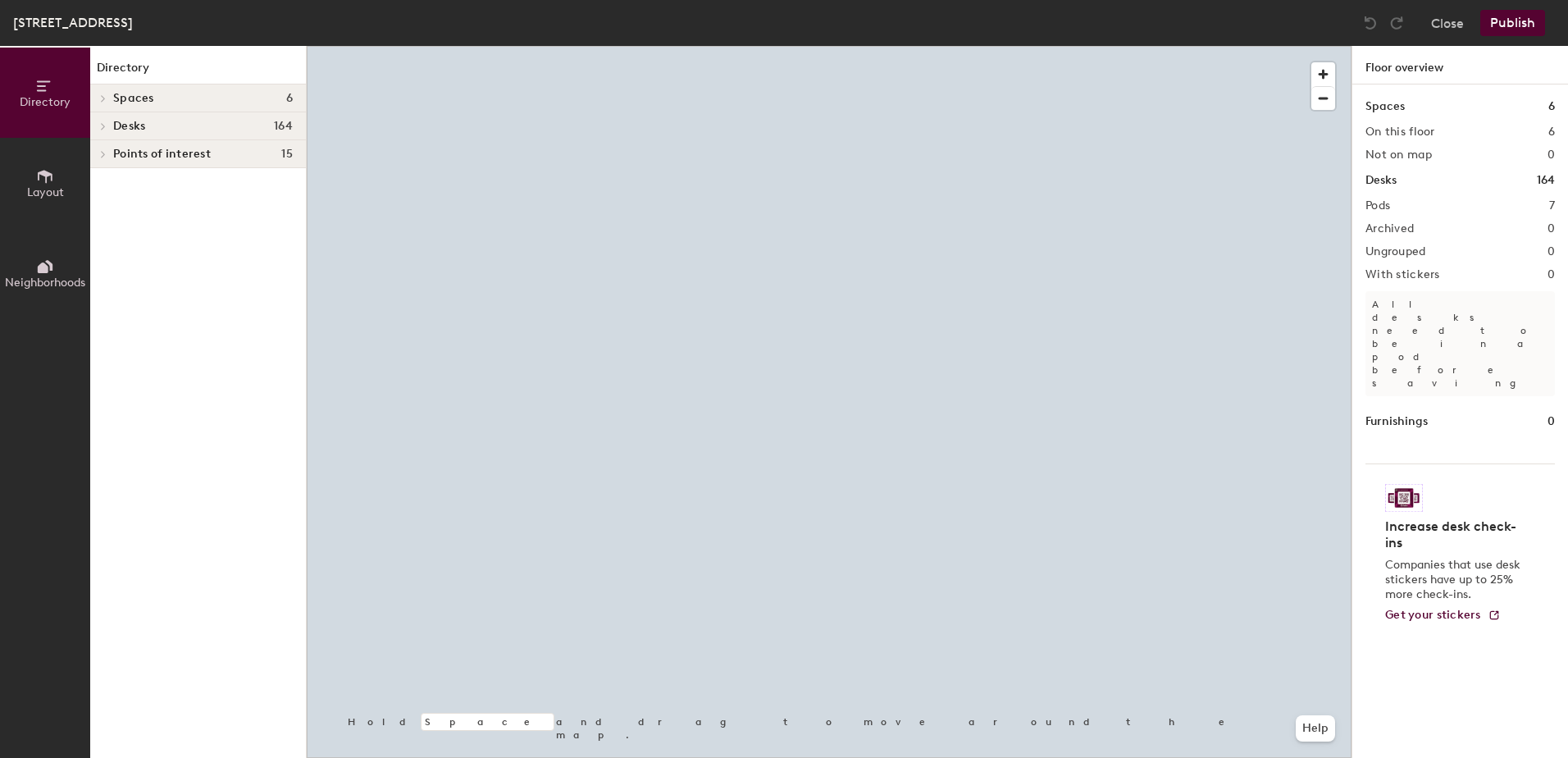
click at [867, 46] on div at bounding box center [829, 46] width 1045 height 0
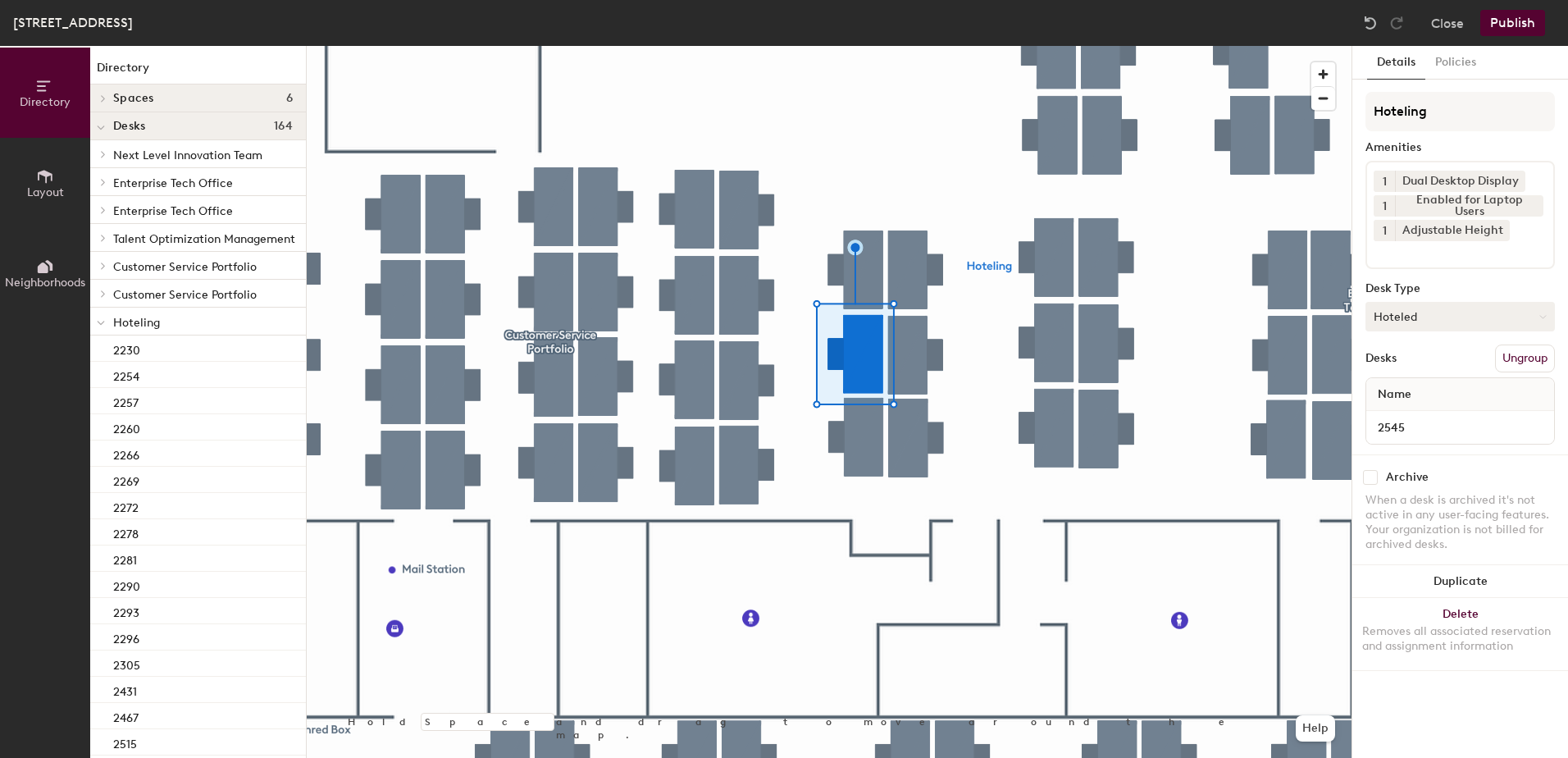
click at [1451, 314] on button "Hoteled" at bounding box center [1460, 317] width 189 height 30
click at [1458, 363] on div "Assigned" at bounding box center [1448, 367] width 164 height 25
click at [1537, 357] on button "Ungroup" at bounding box center [1525, 358] width 60 height 28
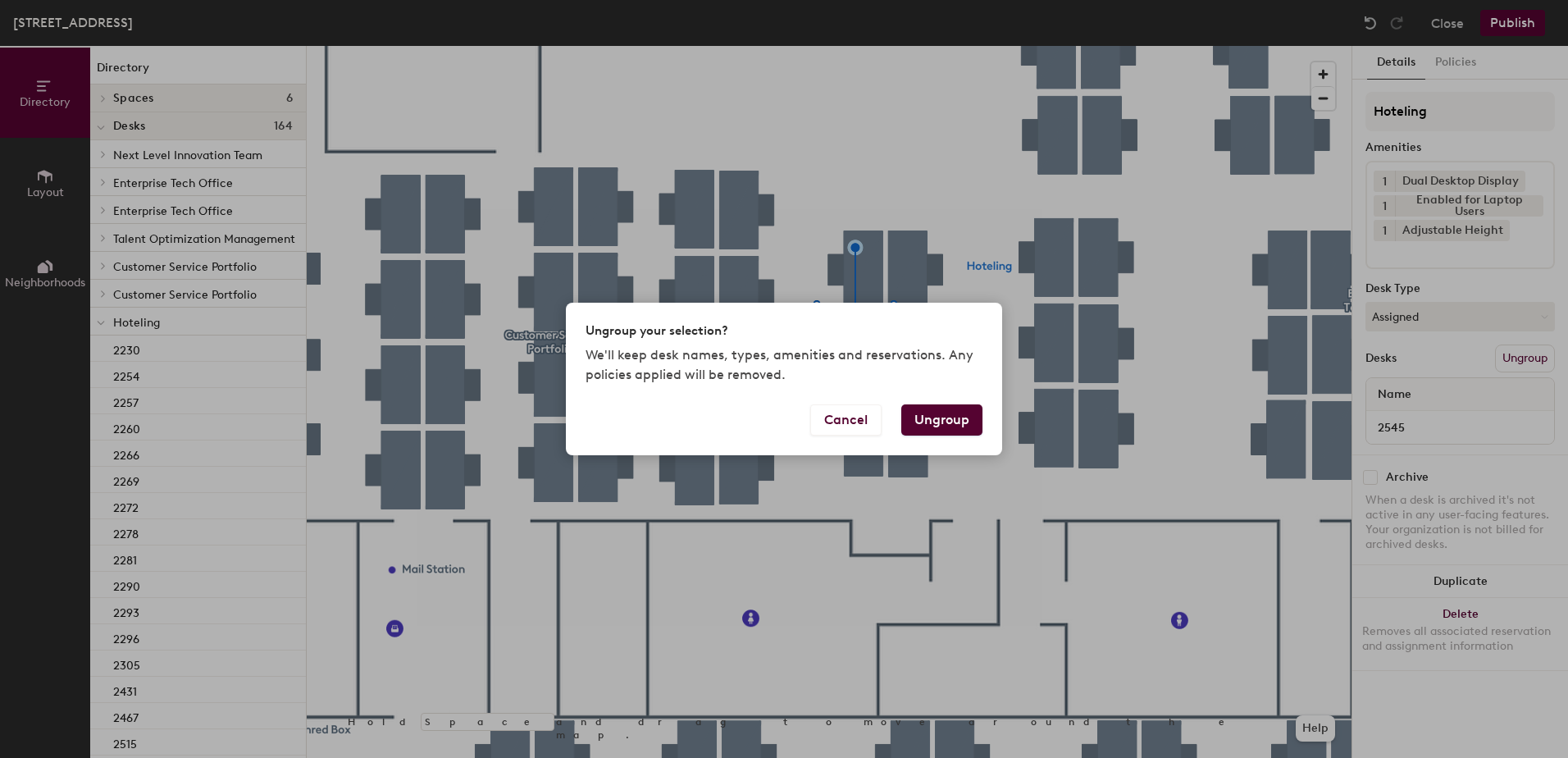
click at [963, 419] on button "Ungroup" at bounding box center [942, 420] width 81 height 31
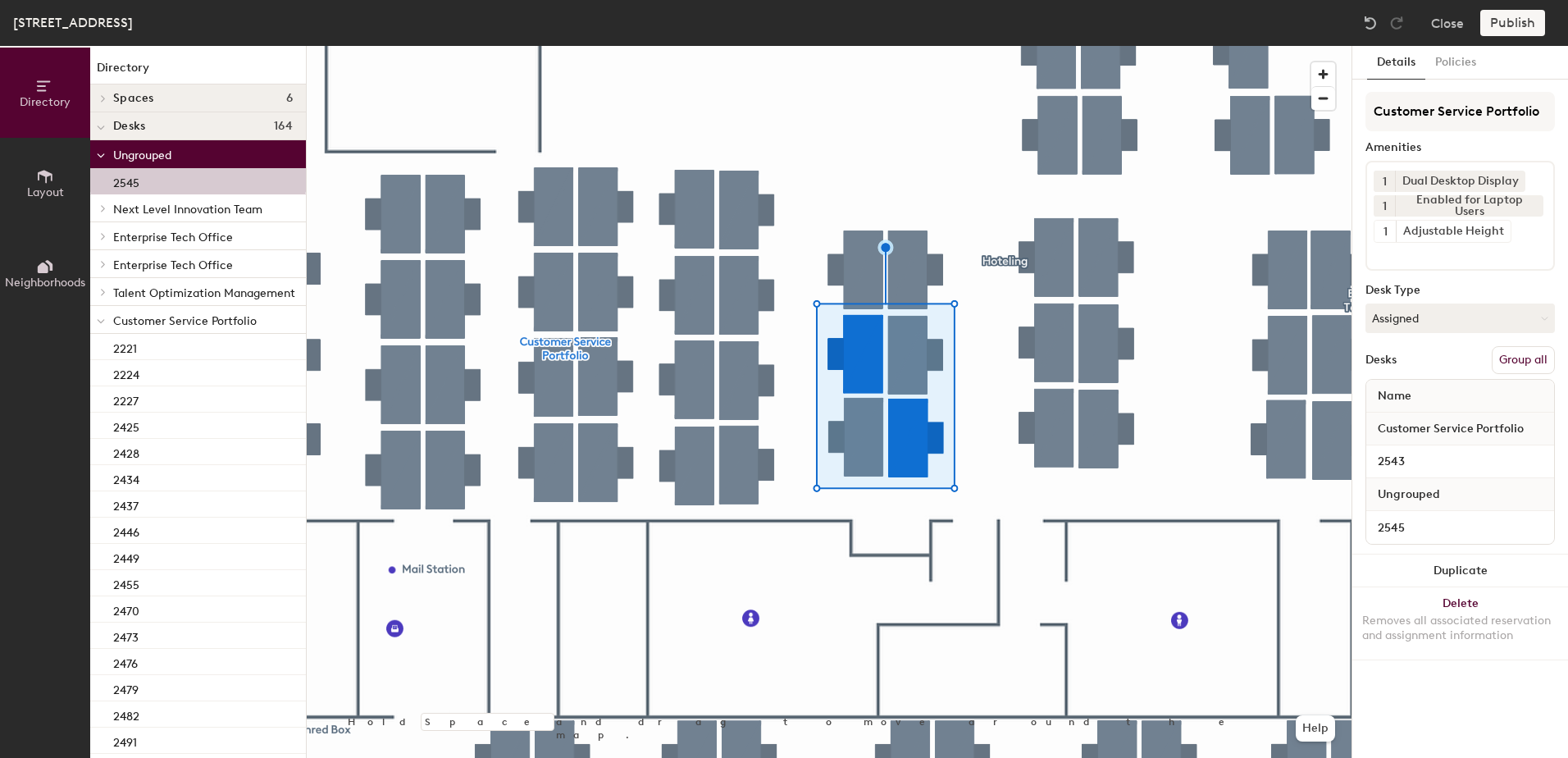
click at [1535, 364] on button "Group all" at bounding box center [1523, 360] width 63 height 28
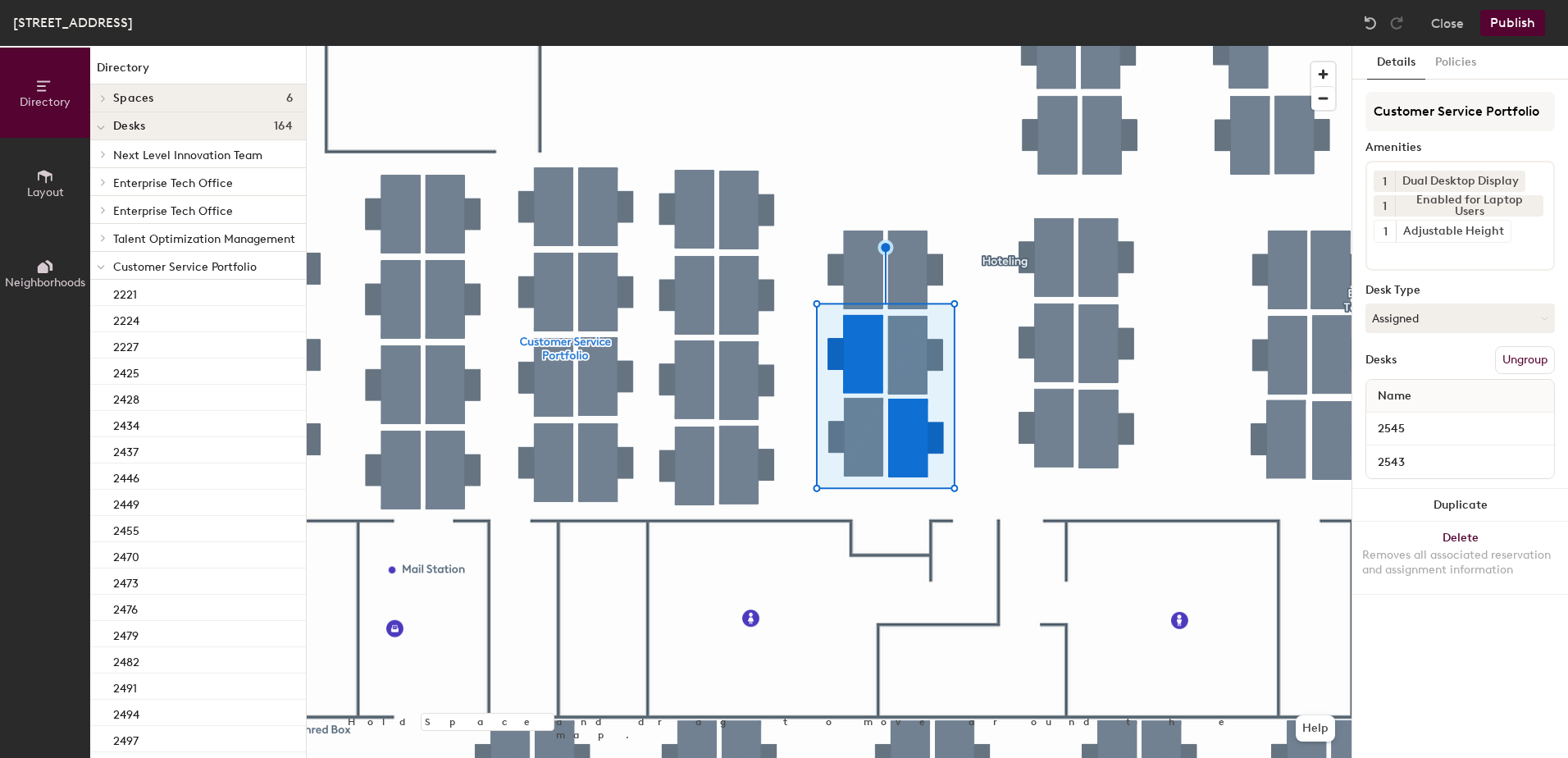
click at [1504, 9] on div "Holland Street Building, Floor 2 Close Publish" at bounding box center [784, 23] width 1568 height 46
click at [1496, 34] on button "Publish" at bounding box center [1513, 23] width 65 height 26
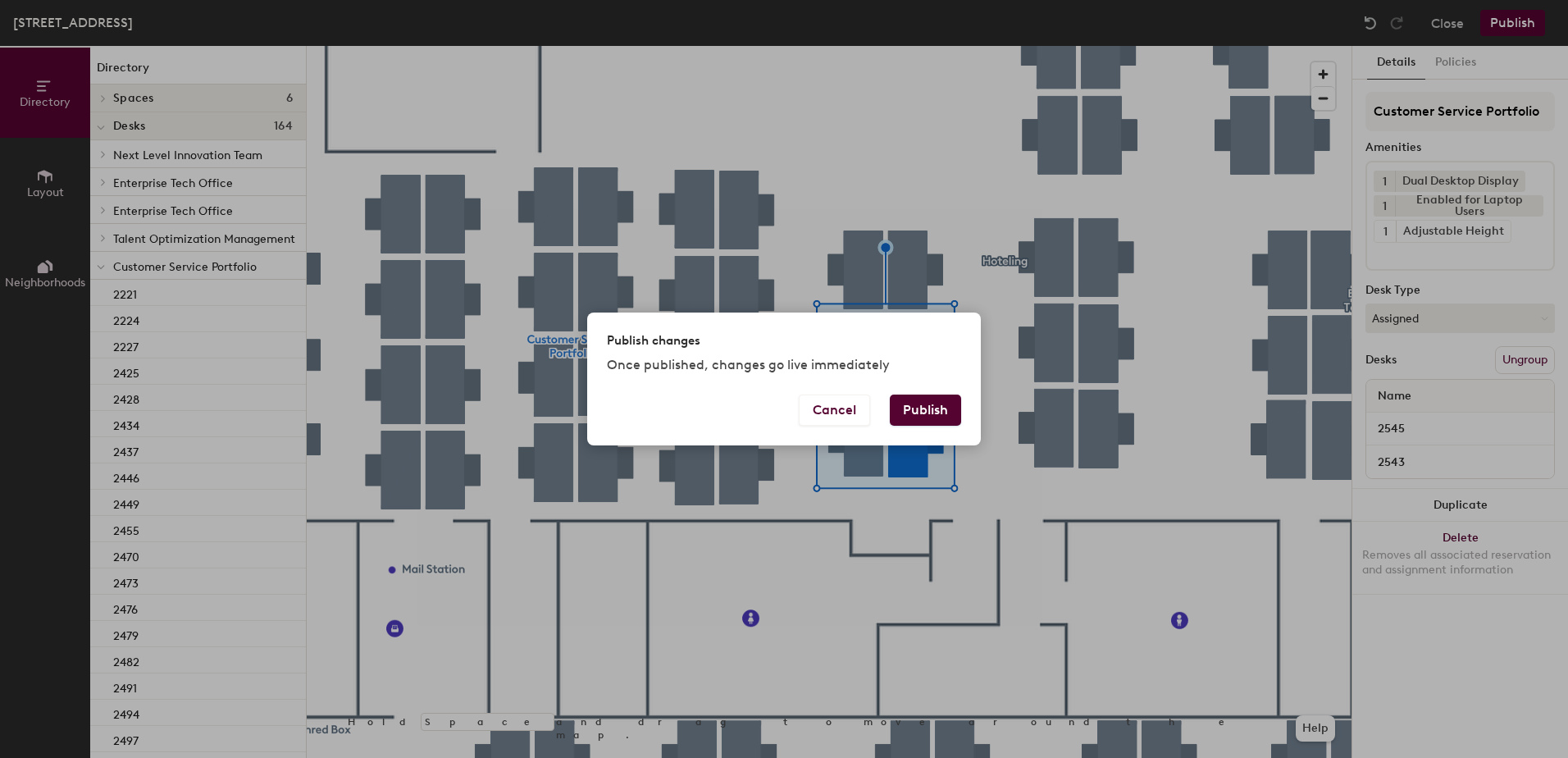
click at [925, 410] on button "Publish" at bounding box center [925, 410] width 71 height 31
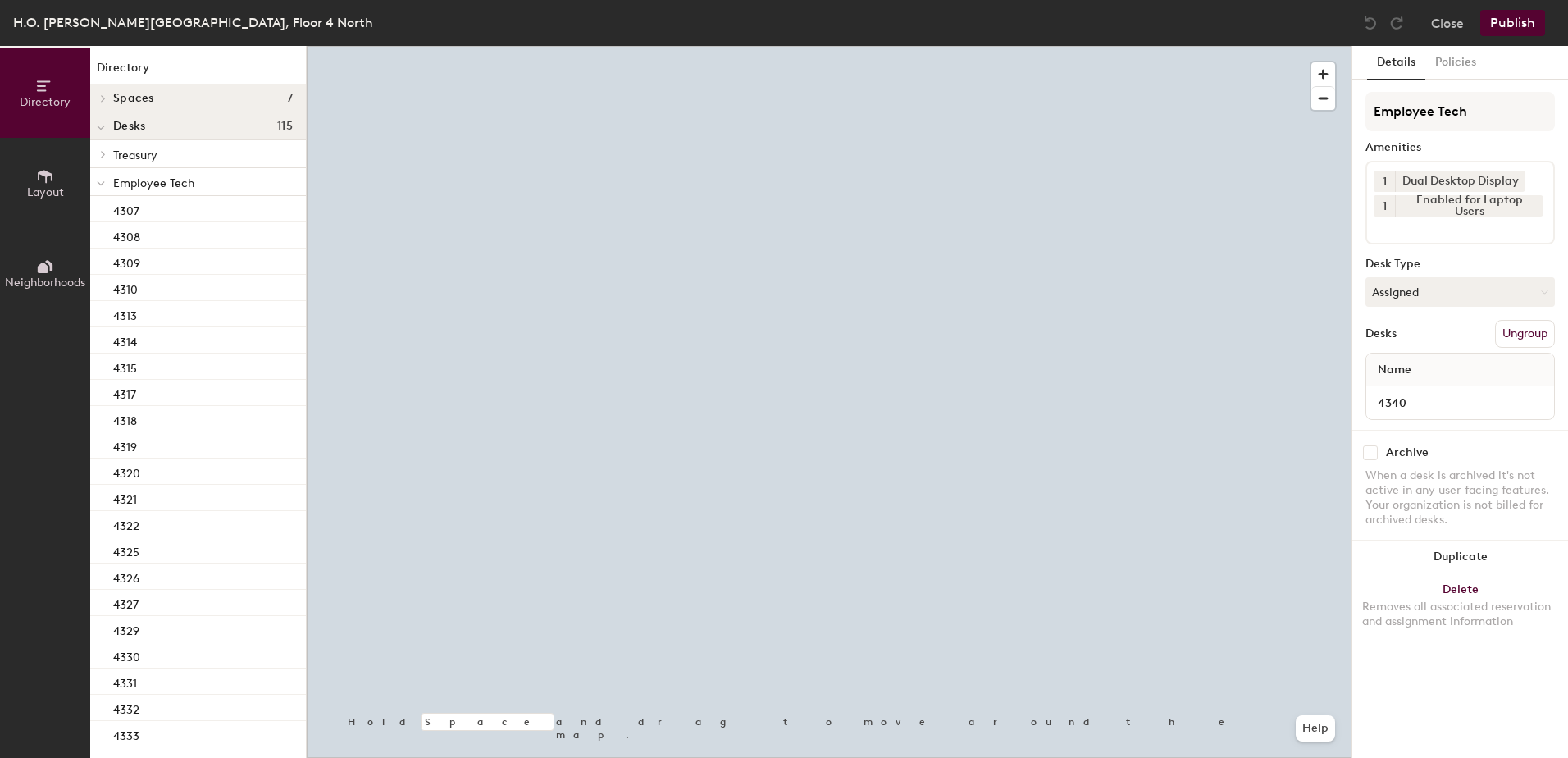
click at [1471, 312] on div "Employee Tech Amenities 1 Dual Desktop Display 1 Enabled for Laptop Users Desk …" at bounding box center [1460, 261] width 189 height 338
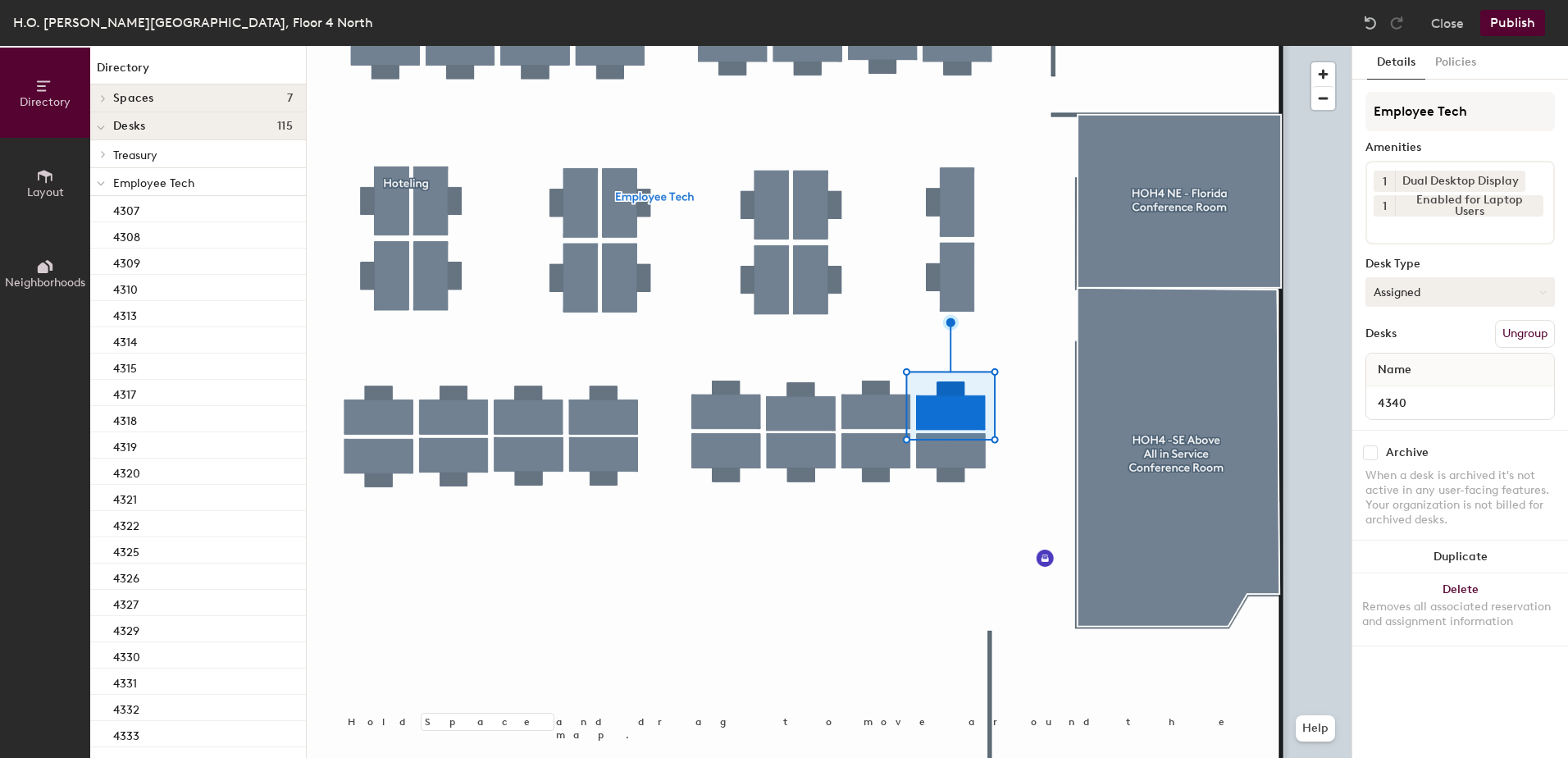
click at [1437, 305] on button "Assigned" at bounding box center [1460, 292] width 189 height 30
click at [1433, 403] on div "Hoteled" at bounding box center [1448, 392] width 164 height 25
click at [1524, 335] on button "Ungroup" at bounding box center [1525, 334] width 60 height 28
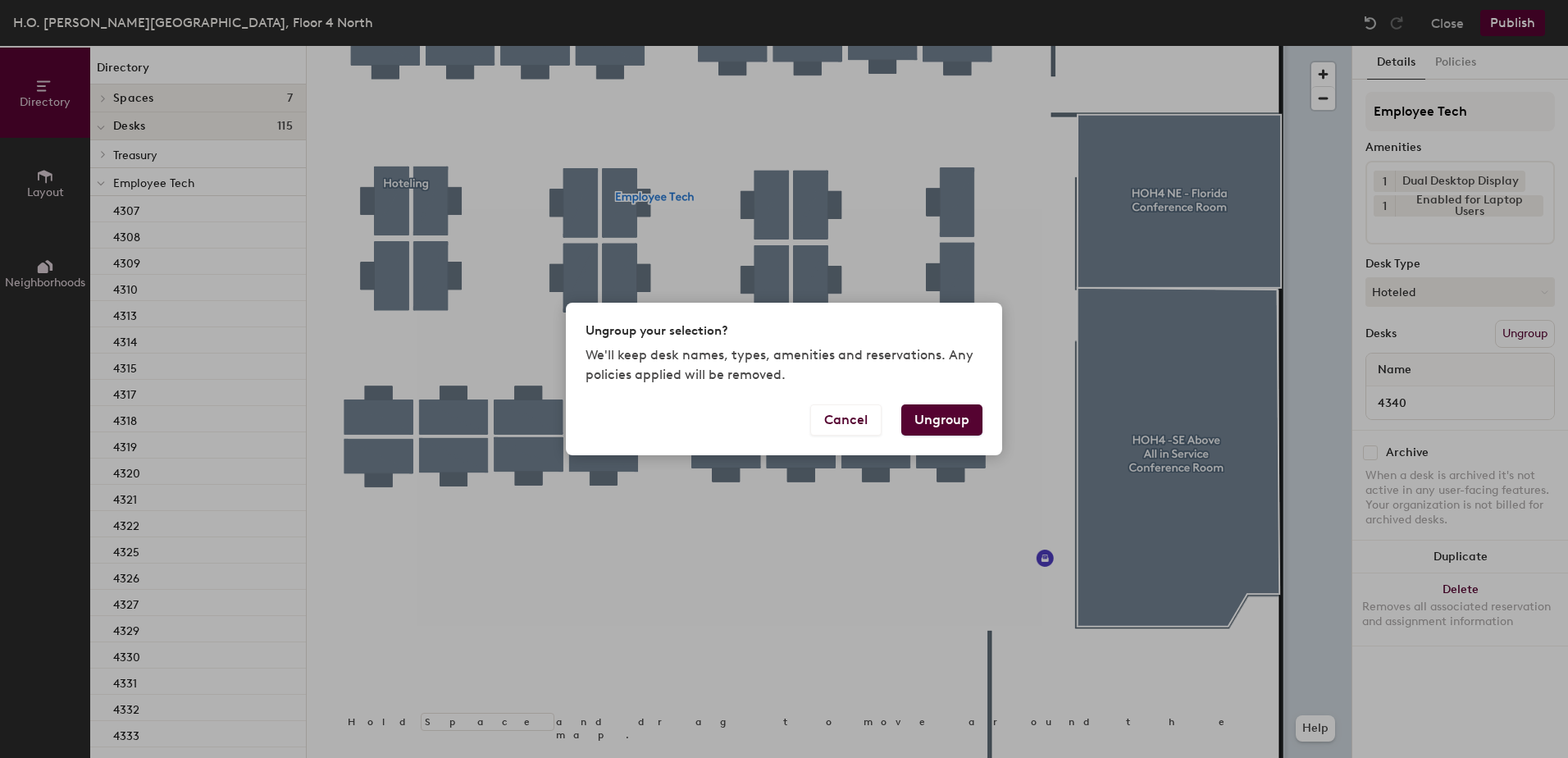
click at [951, 425] on button "Ungroup" at bounding box center [942, 420] width 81 height 31
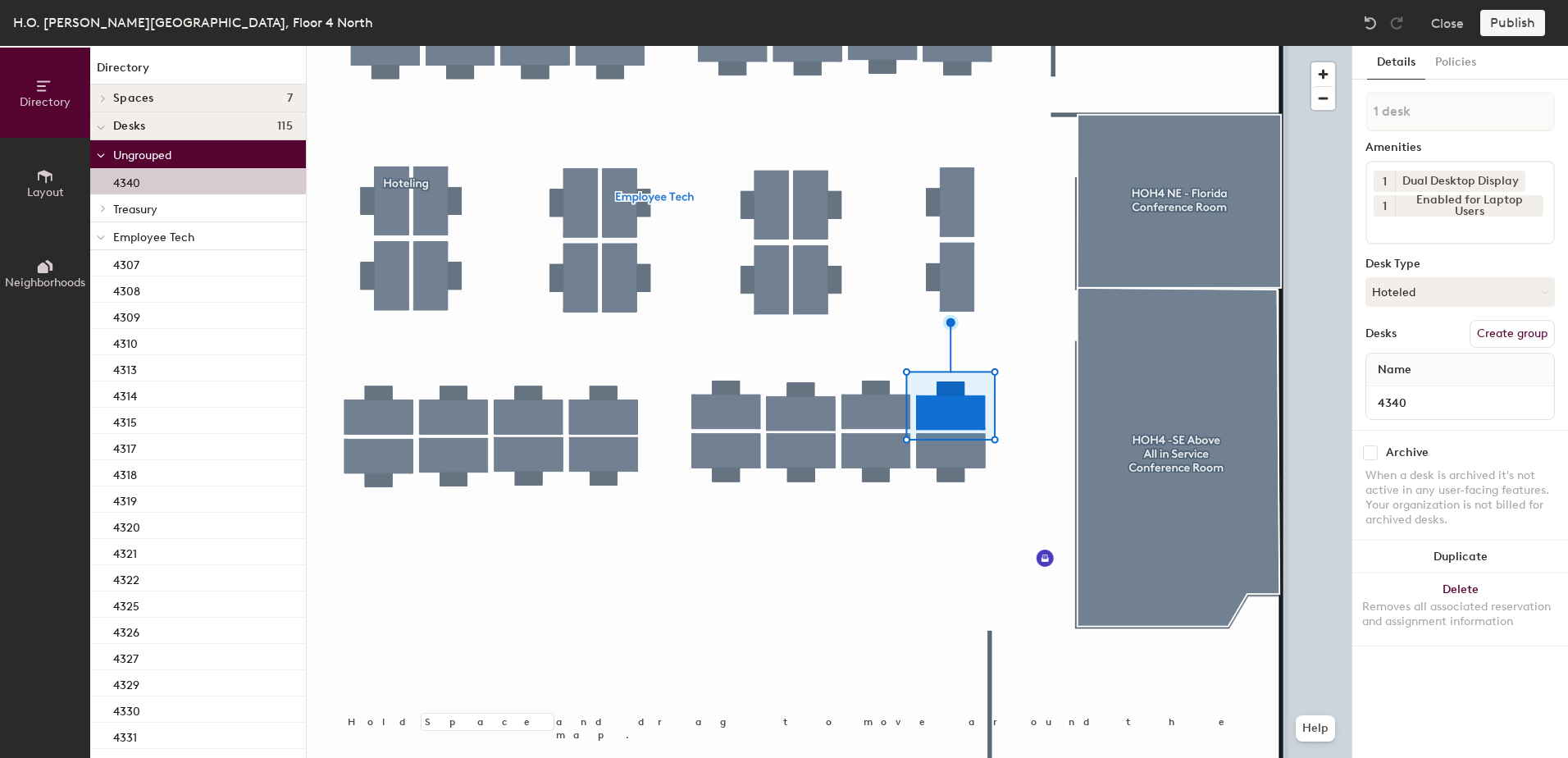
click at [100, 235] on icon at bounding box center [101, 238] width 8 height 7
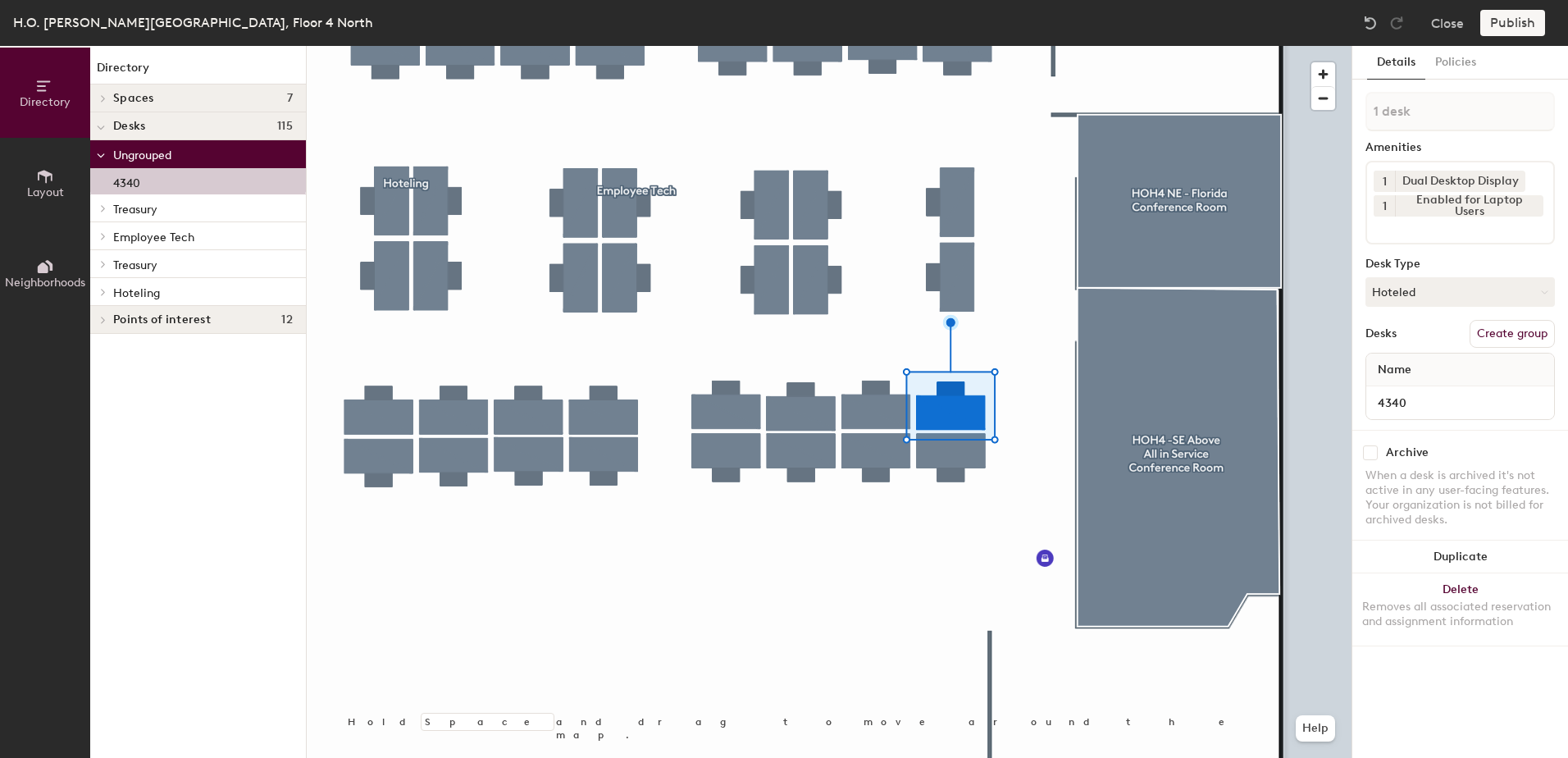
click at [103, 295] on icon at bounding box center [103, 292] width 7 height 8
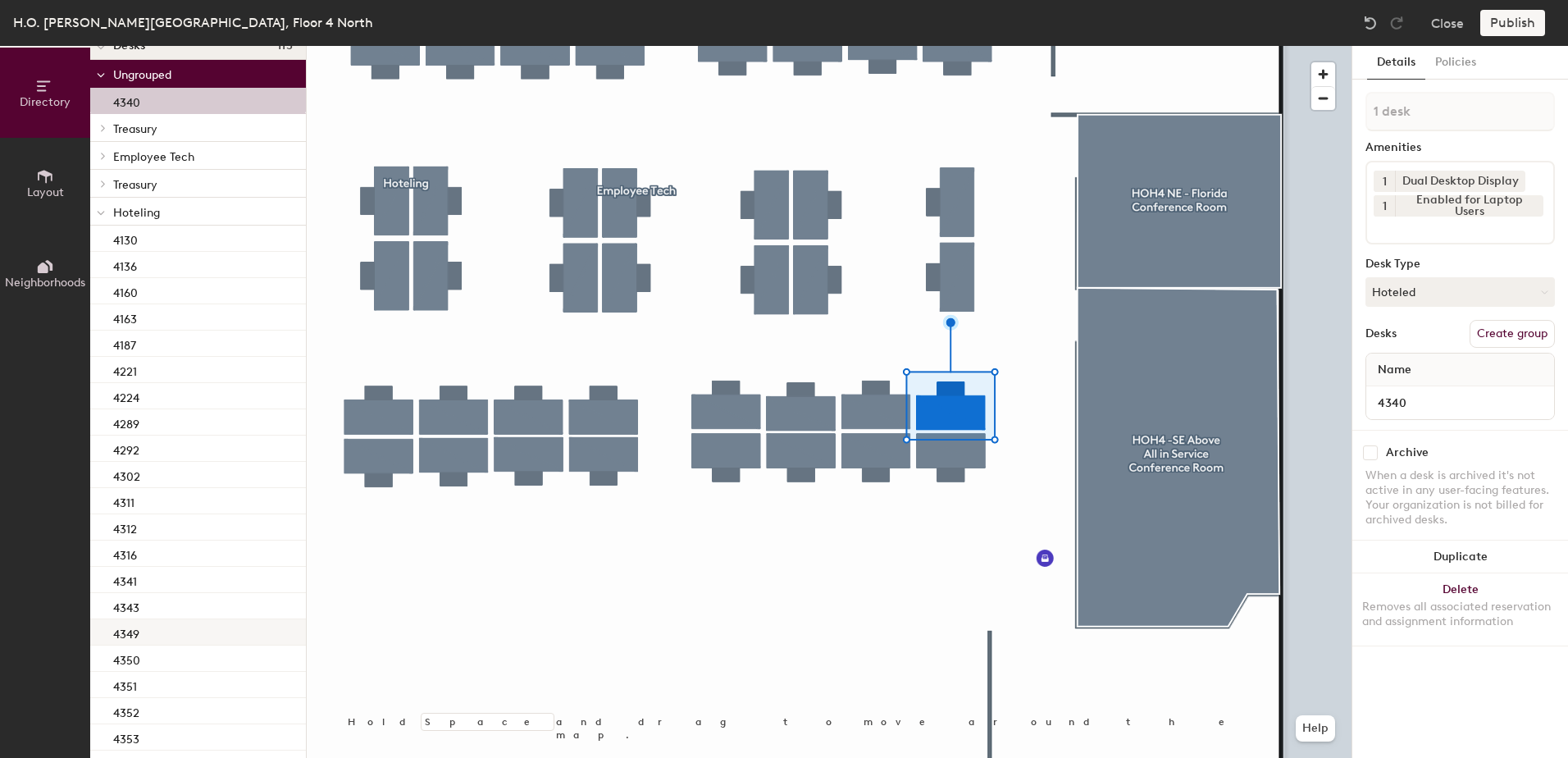
scroll to position [166, 0]
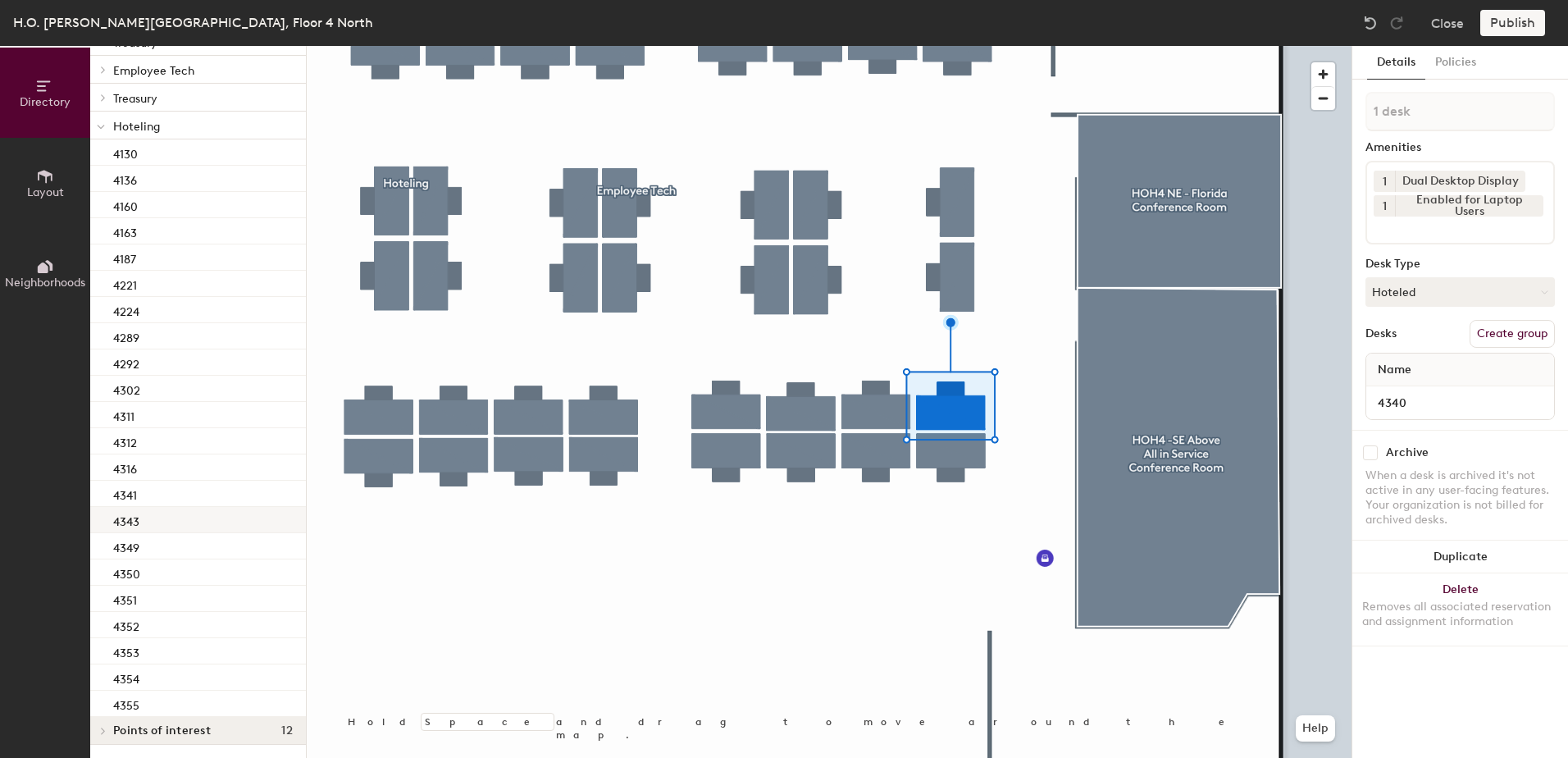
click at [199, 520] on div "4343" at bounding box center [198, 521] width 216 height 26
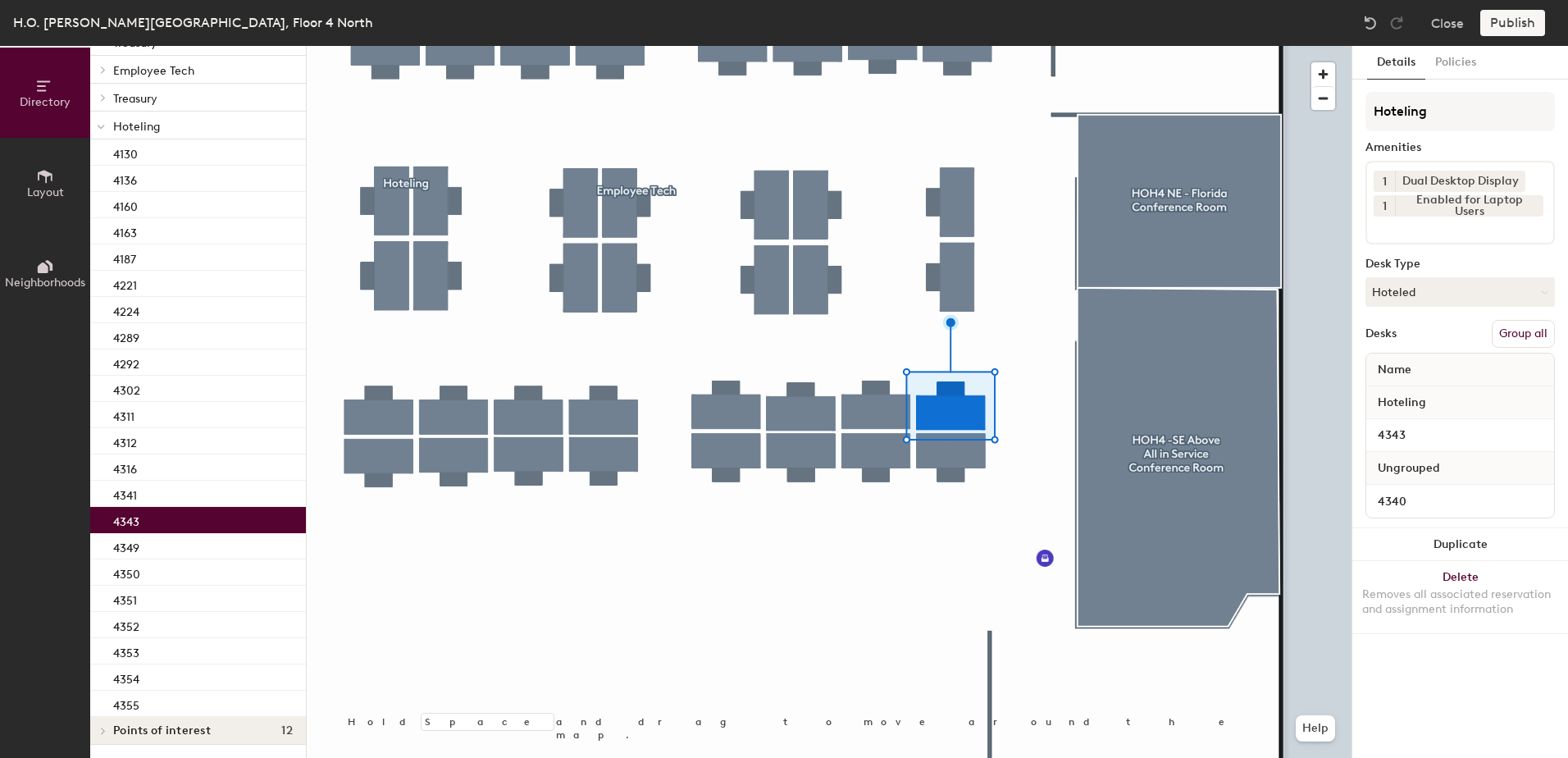
click at [1547, 333] on button "Group all" at bounding box center [1523, 334] width 63 height 28
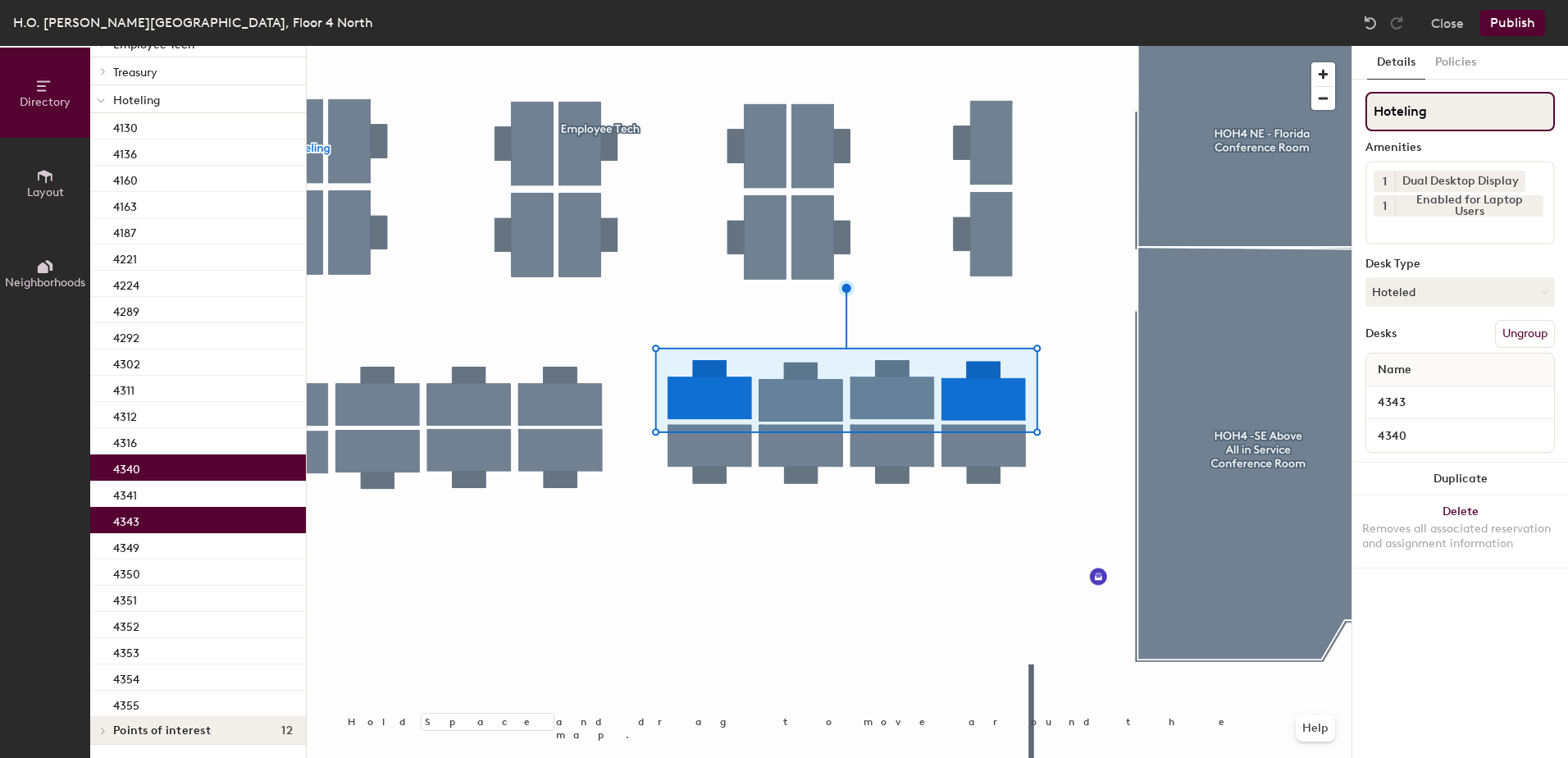
scroll to position [113, 0]
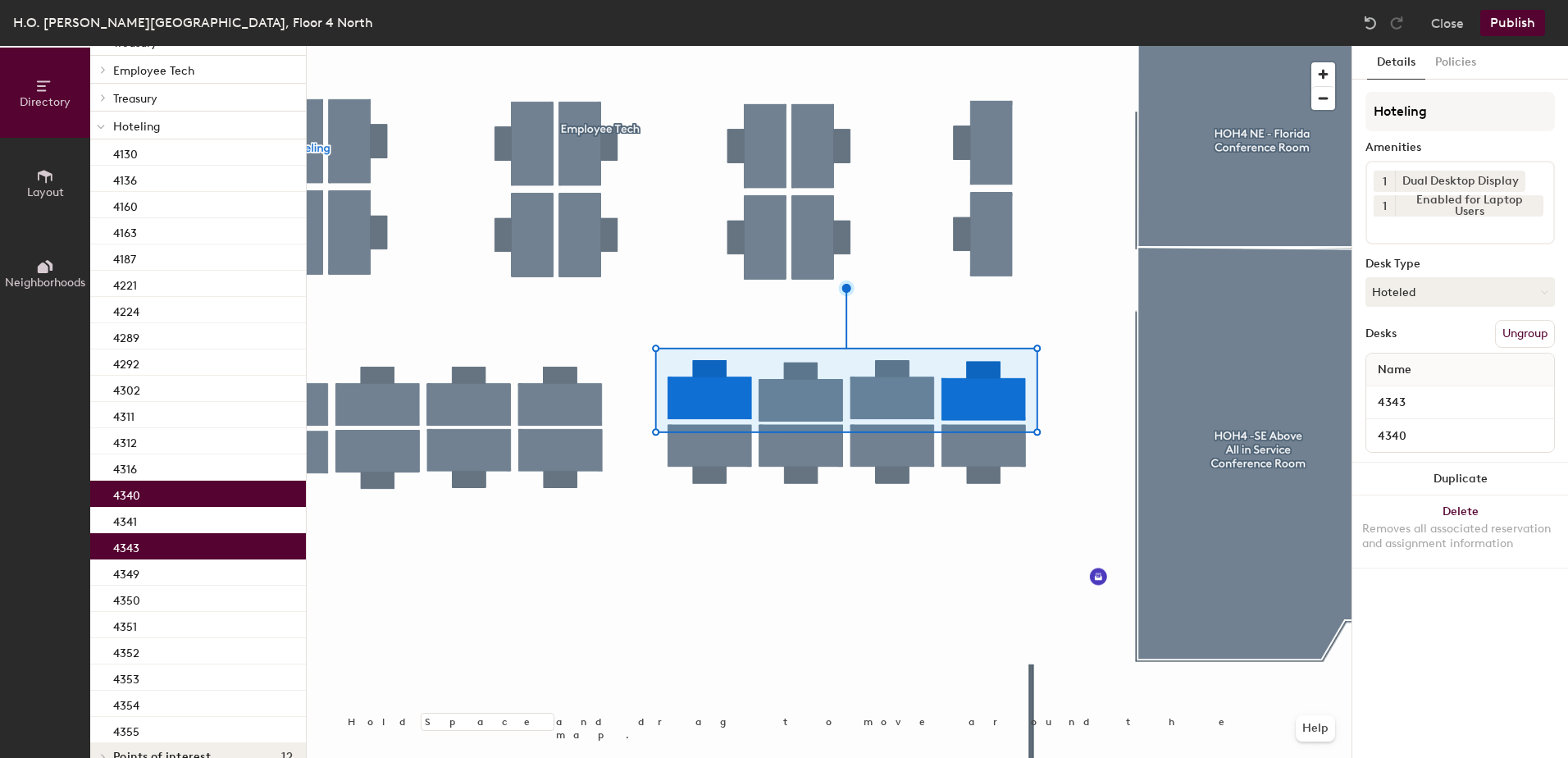
click at [1507, 14] on button "Publish" at bounding box center [1513, 23] width 65 height 26
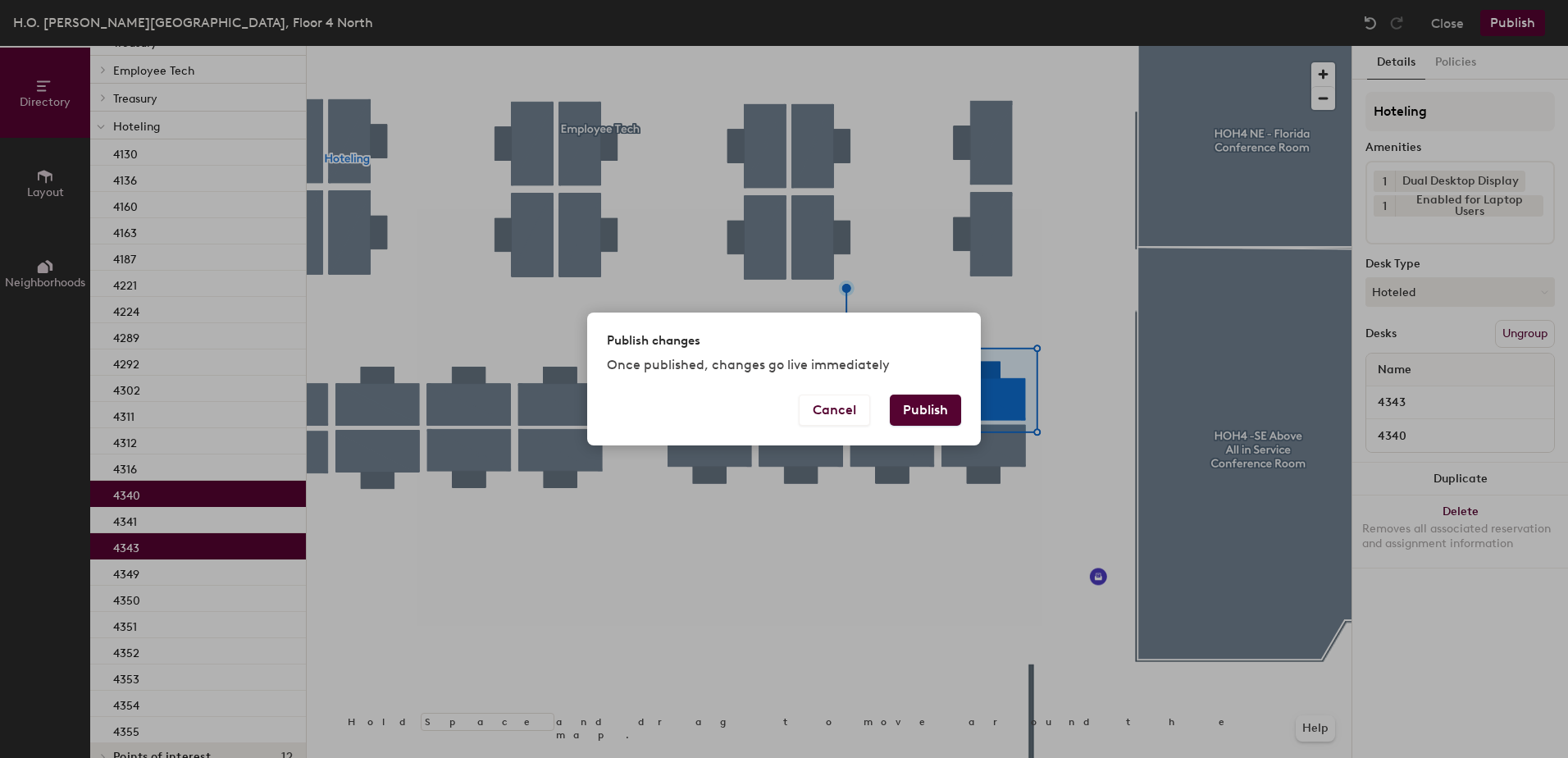
click at [929, 435] on div "Cancel Publish" at bounding box center [784, 420] width 394 height 50
click at [920, 425] on div "Cancel Publish" at bounding box center [784, 420] width 394 height 50
click at [939, 410] on button "Publish" at bounding box center [925, 410] width 71 height 31
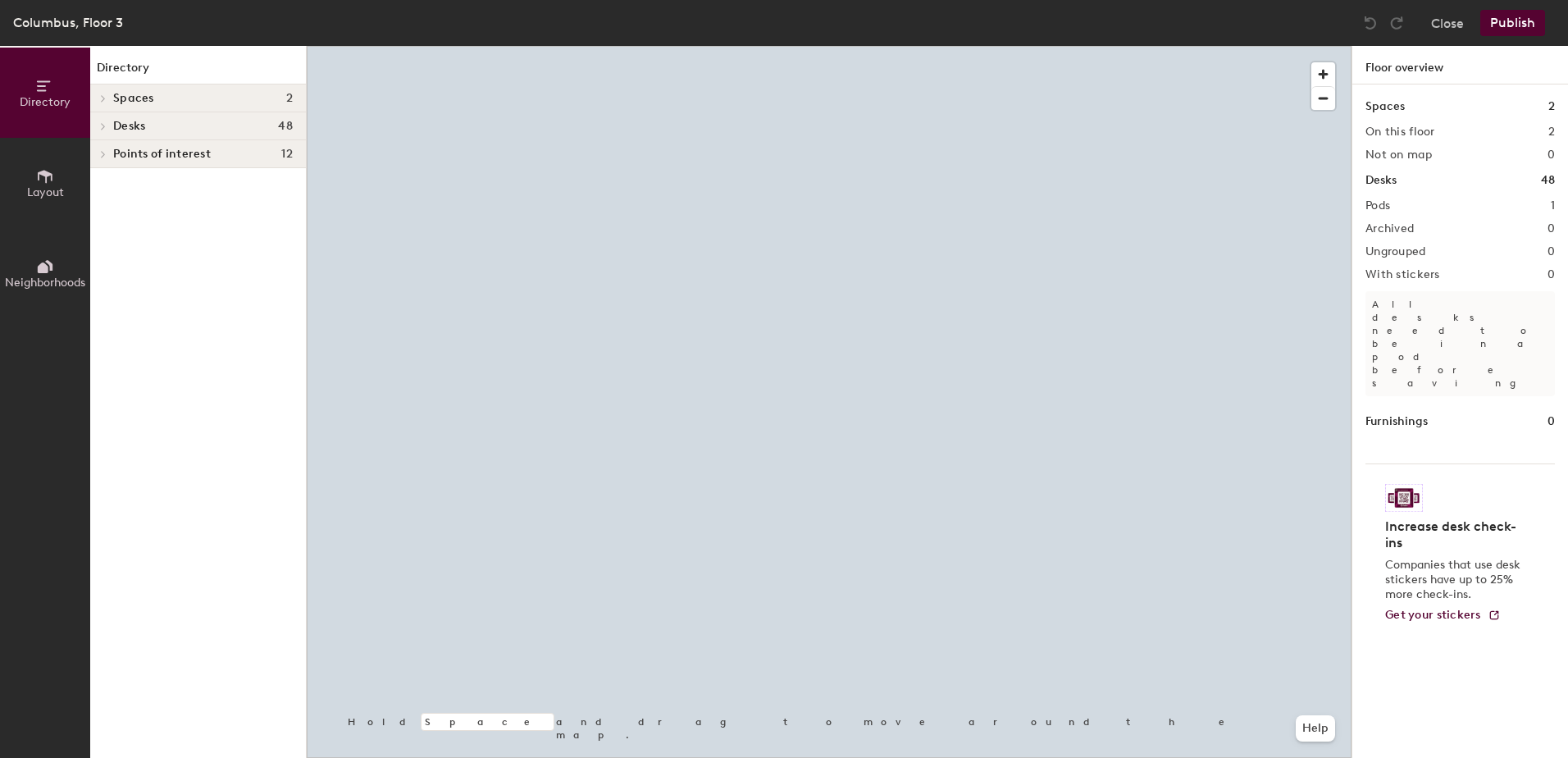
click at [579, 46] on div at bounding box center [829, 46] width 1045 height 0
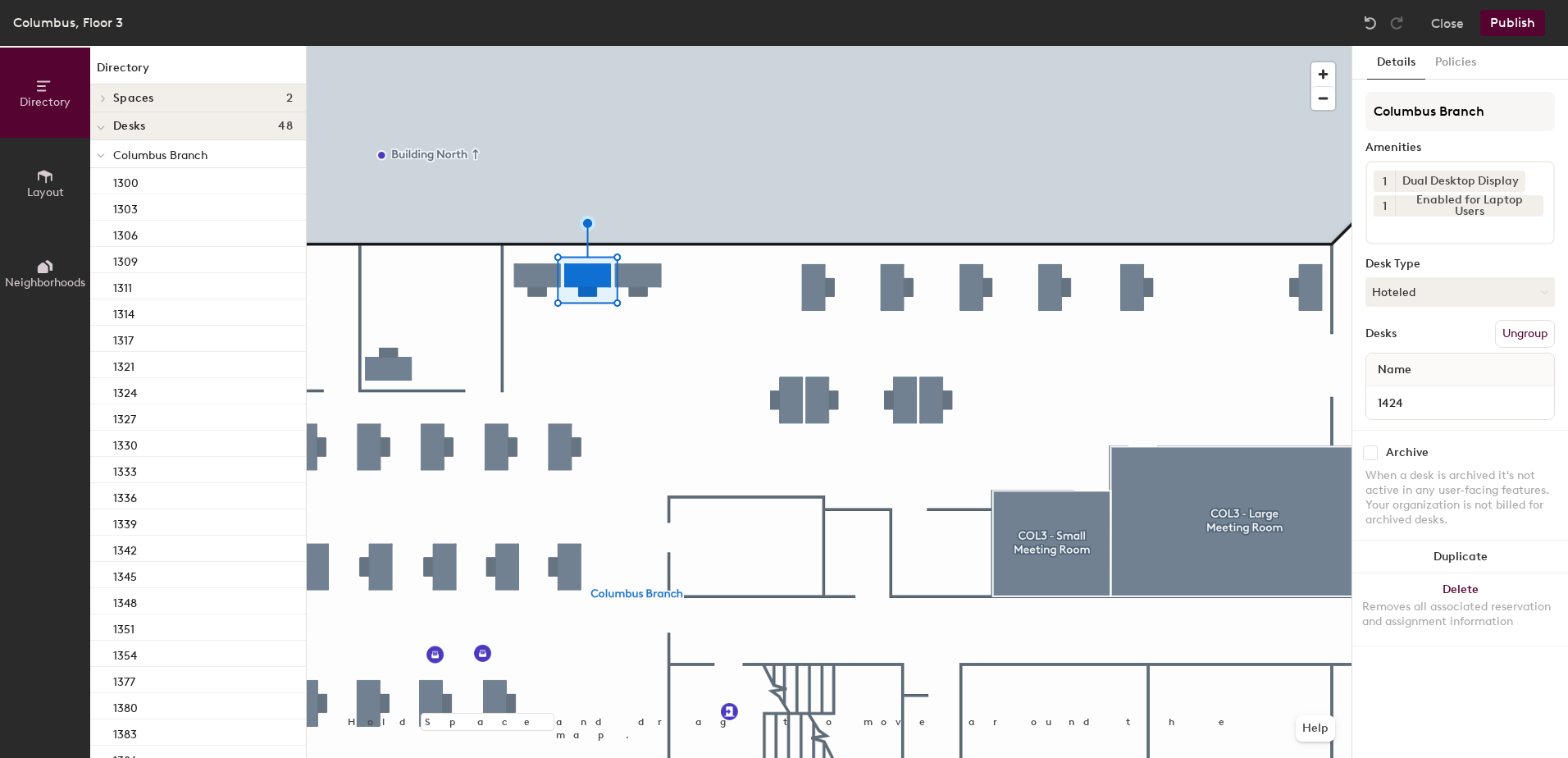
drag, startPoint x: 1460, startPoint y: 292, endPoint x: 1460, endPoint y: 317, distance: 25.0
click at [1460, 293] on button "Hoteled" at bounding box center [1460, 292] width 189 height 30
click at [1444, 340] on div "Assigned" at bounding box center [1448, 343] width 164 height 25
click at [1515, 331] on button "Ungroup" at bounding box center [1525, 334] width 60 height 28
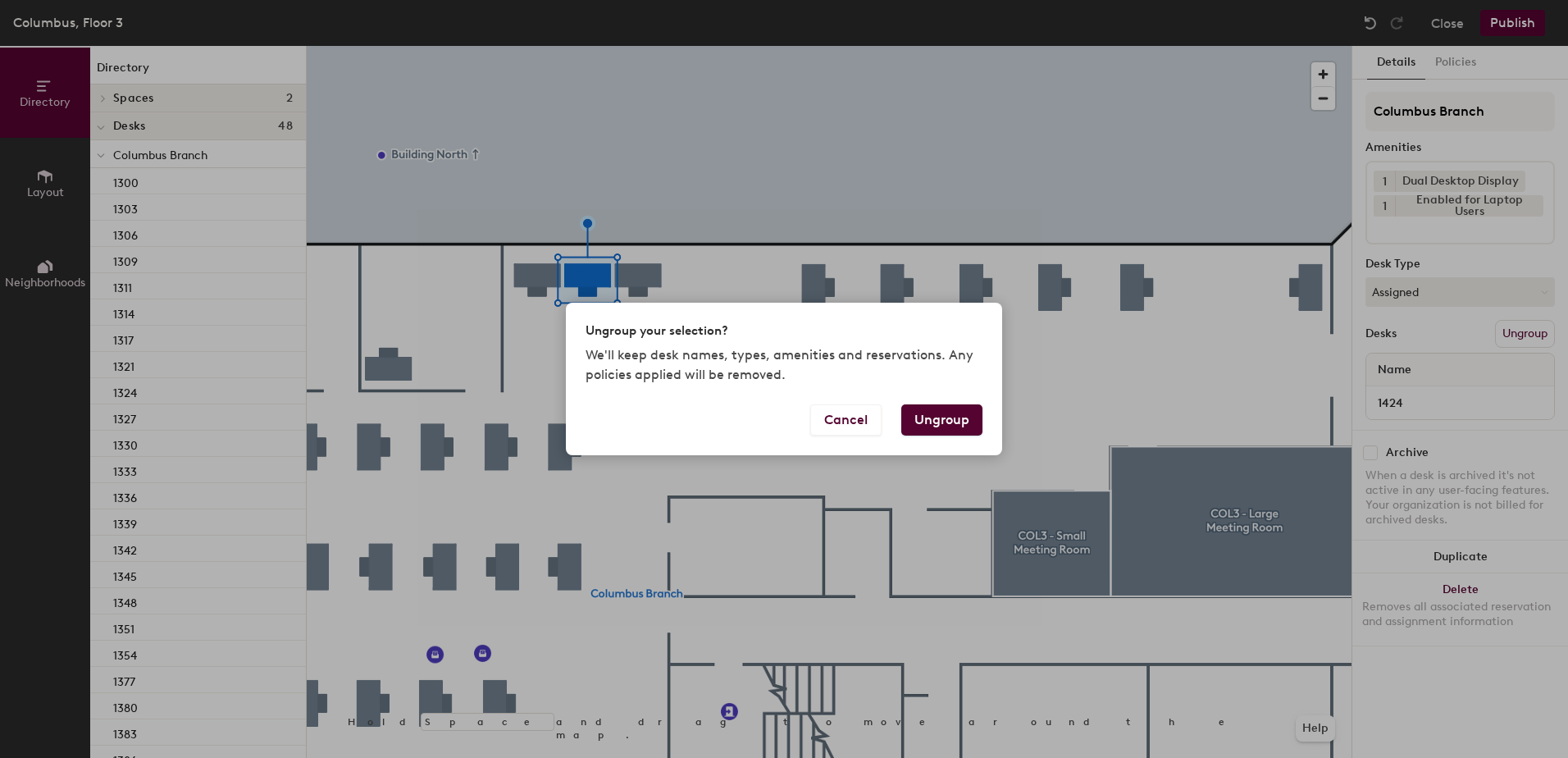
click at [930, 420] on button "Ungroup" at bounding box center [942, 420] width 81 height 31
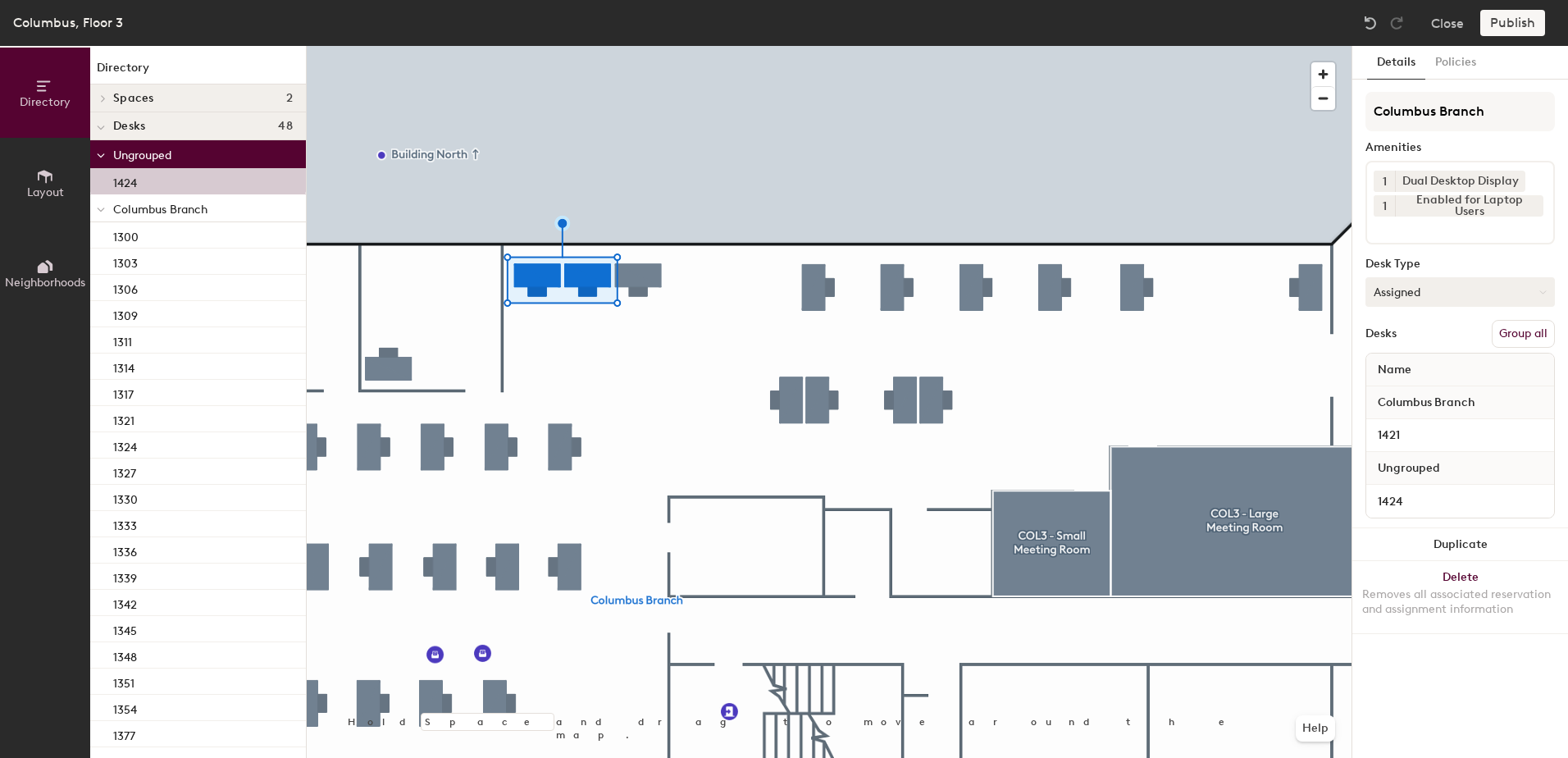
click at [1540, 339] on button "Group all" at bounding box center [1523, 334] width 63 height 28
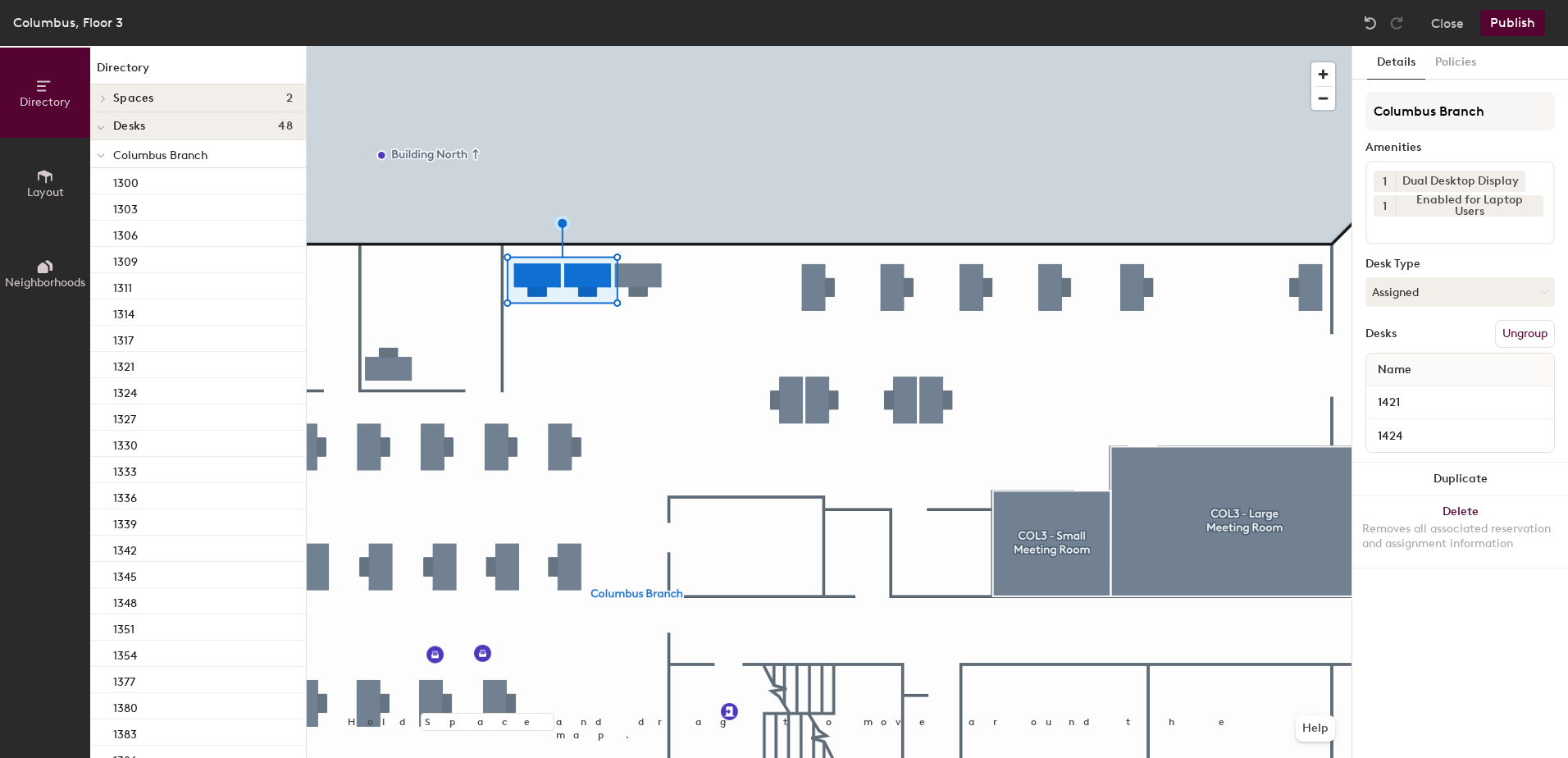
click at [1509, 26] on button "Publish" at bounding box center [1513, 23] width 65 height 26
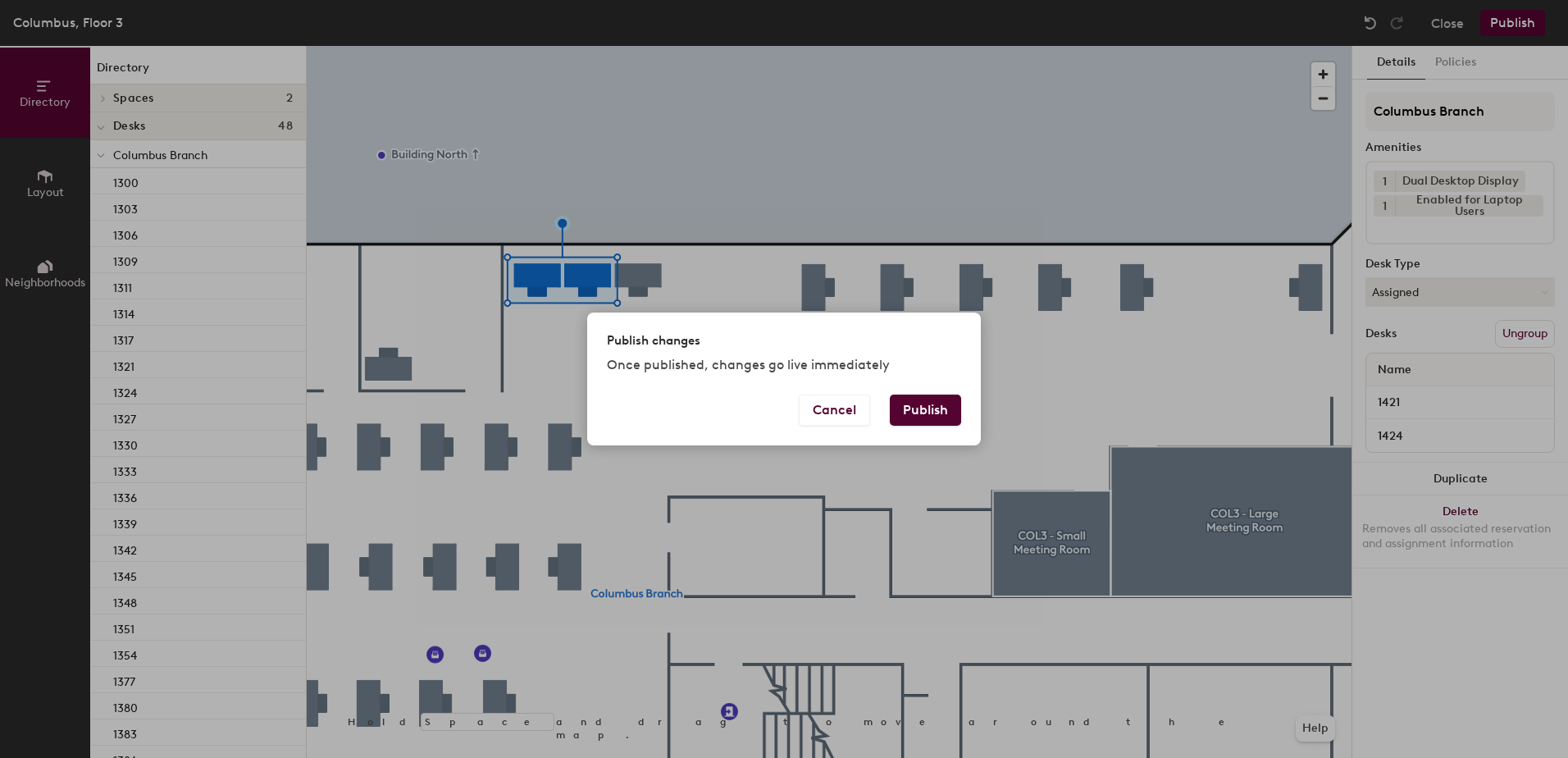
drag, startPoint x: 937, startPoint y: 415, endPoint x: 925, endPoint y: 397, distance: 21.6
click at [930, 406] on button "Publish" at bounding box center [925, 410] width 71 height 31
